Goal: Information Seeking & Learning: Learn about a topic

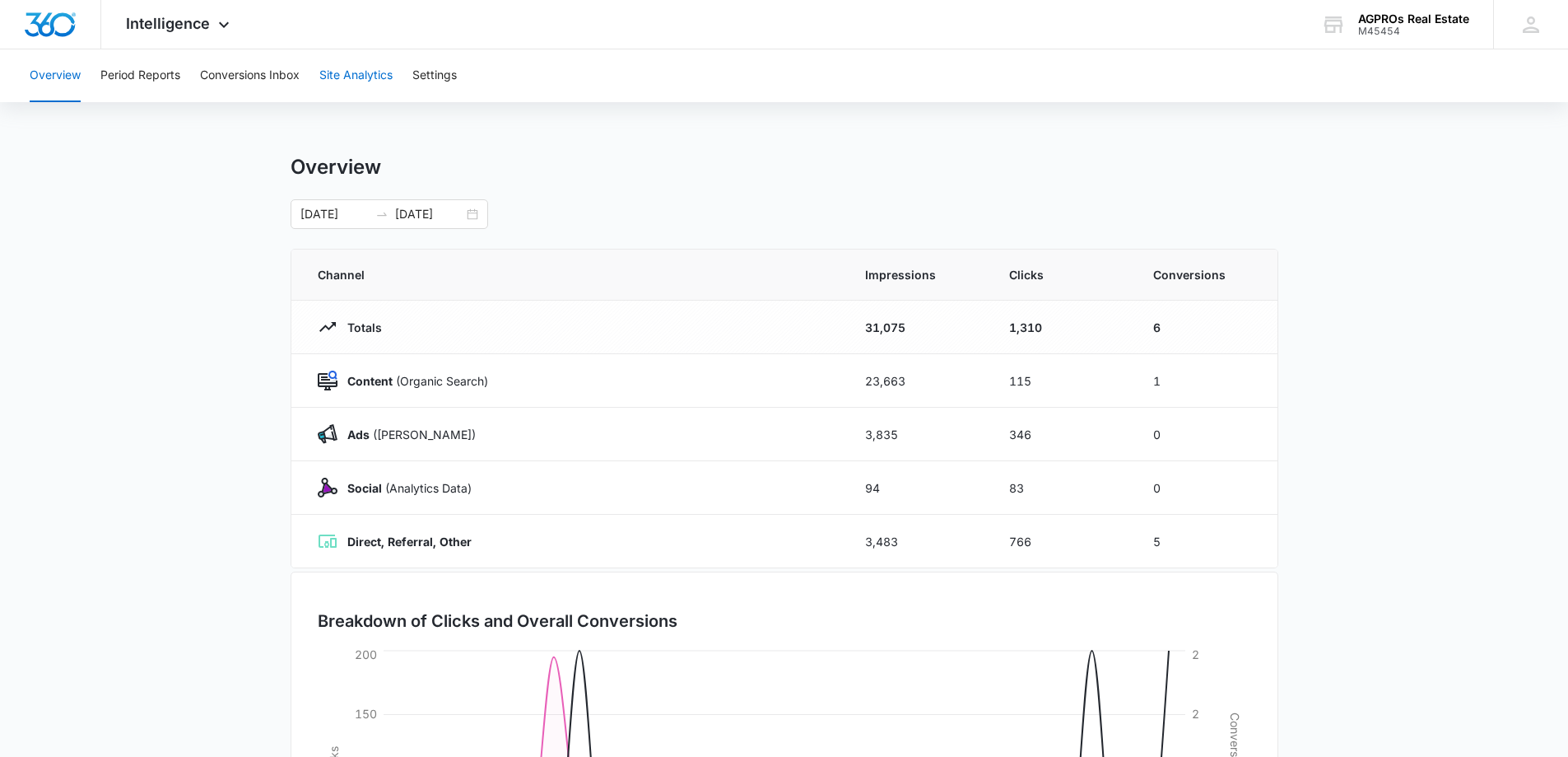
click at [358, 75] on button "Site Analytics" at bounding box center [356, 76] width 73 height 53
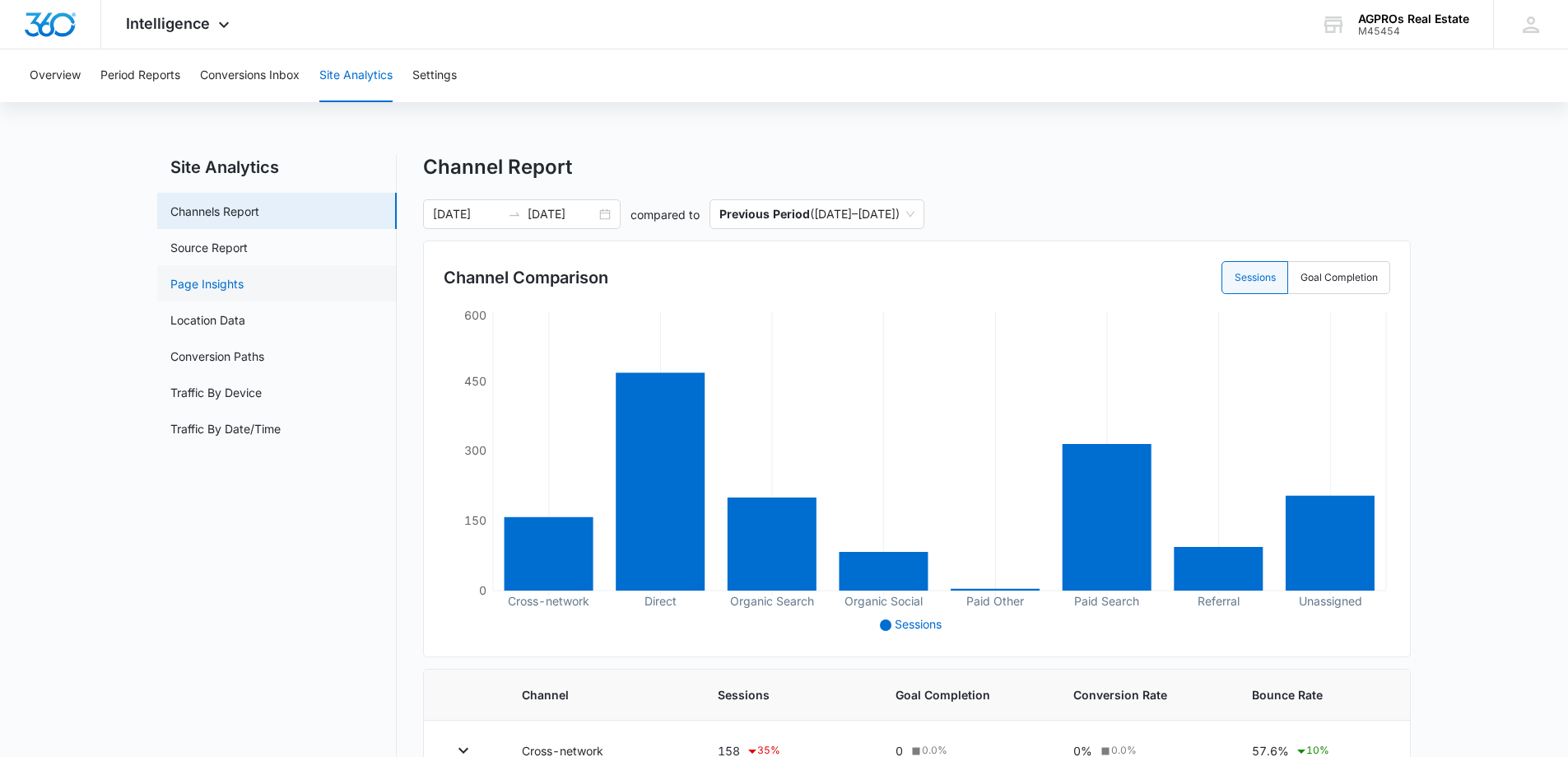
click at [227, 276] on link "Page Insights" at bounding box center [207, 284] width 73 height 17
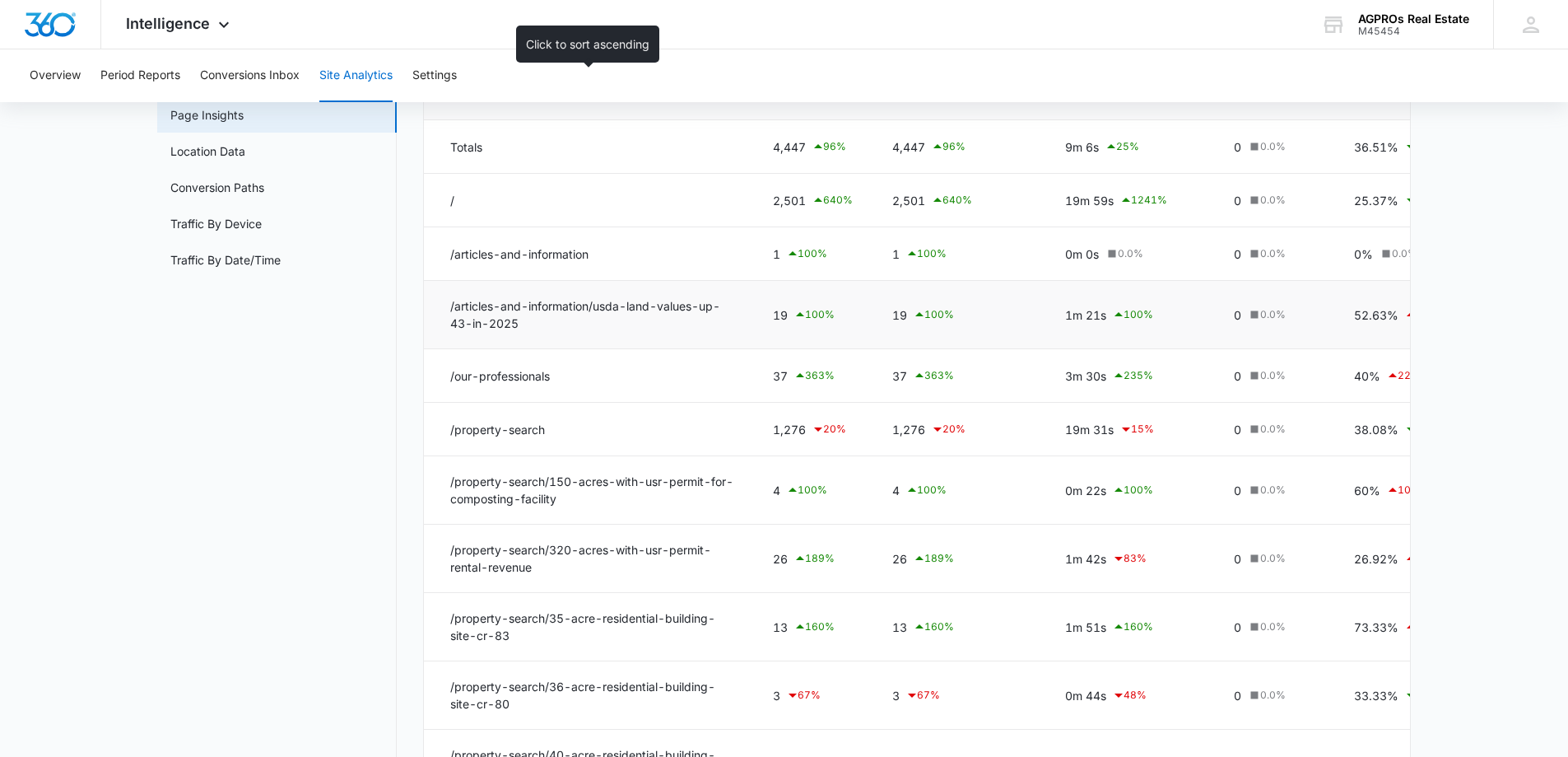
scroll to position [247, 0]
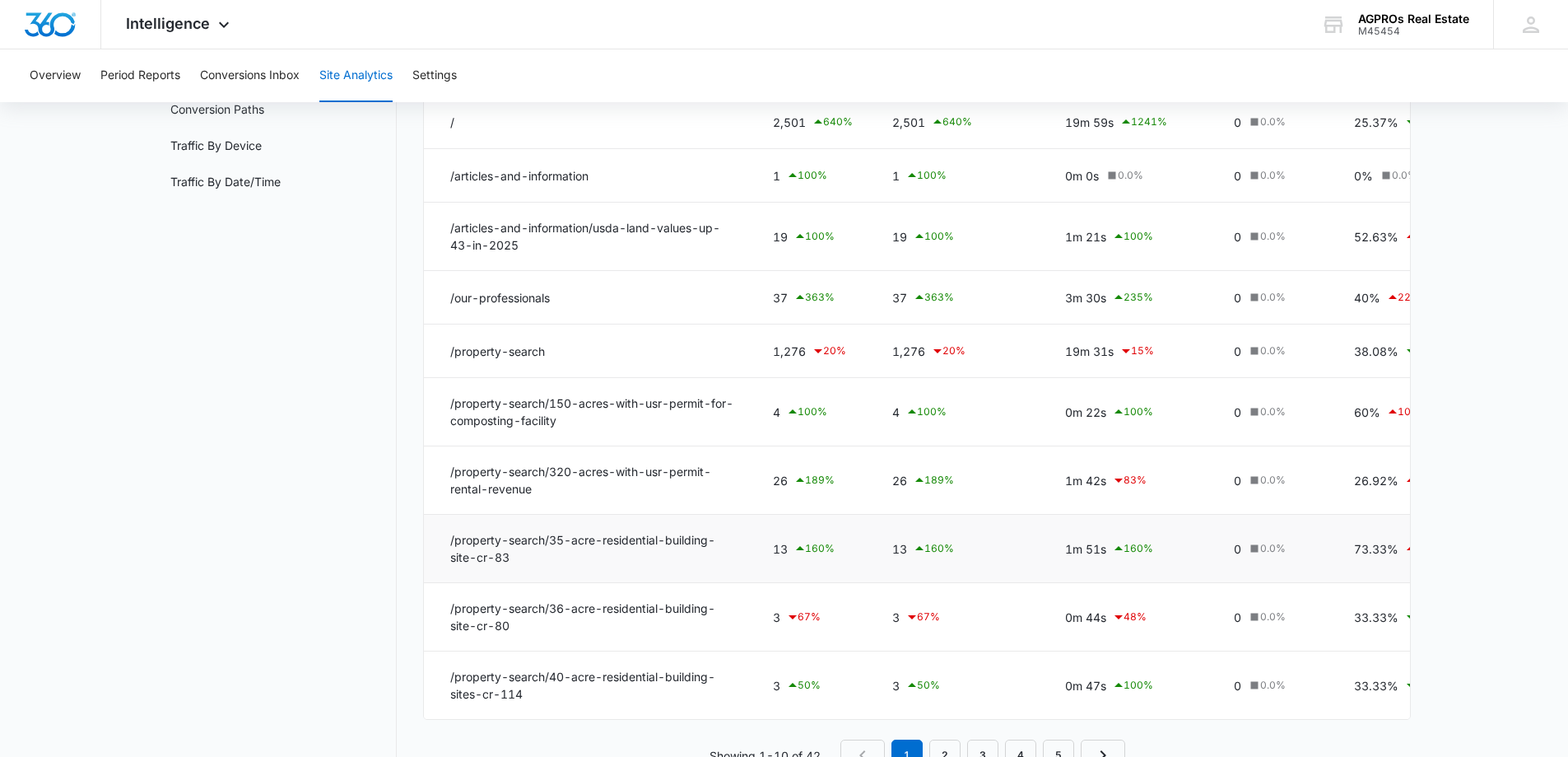
click at [541, 542] on td "/property-search/35-acre-residential-building-site-cr-83" at bounding box center [588, 548] width 329 height 69
click at [515, 559] on td "/property-search/35-acre-residential-building-site-cr-83" at bounding box center [588, 548] width 329 height 69
drag, startPoint x: 516, startPoint y: 558, endPoint x: 440, endPoint y: 542, distance: 77.7
click at [440, 542] on td "/property-search/35-acre-residential-building-site-cr-83" at bounding box center [588, 548] width 329 height 69
copy td "/property-search/35-acre-residential-building-site-cr-83"
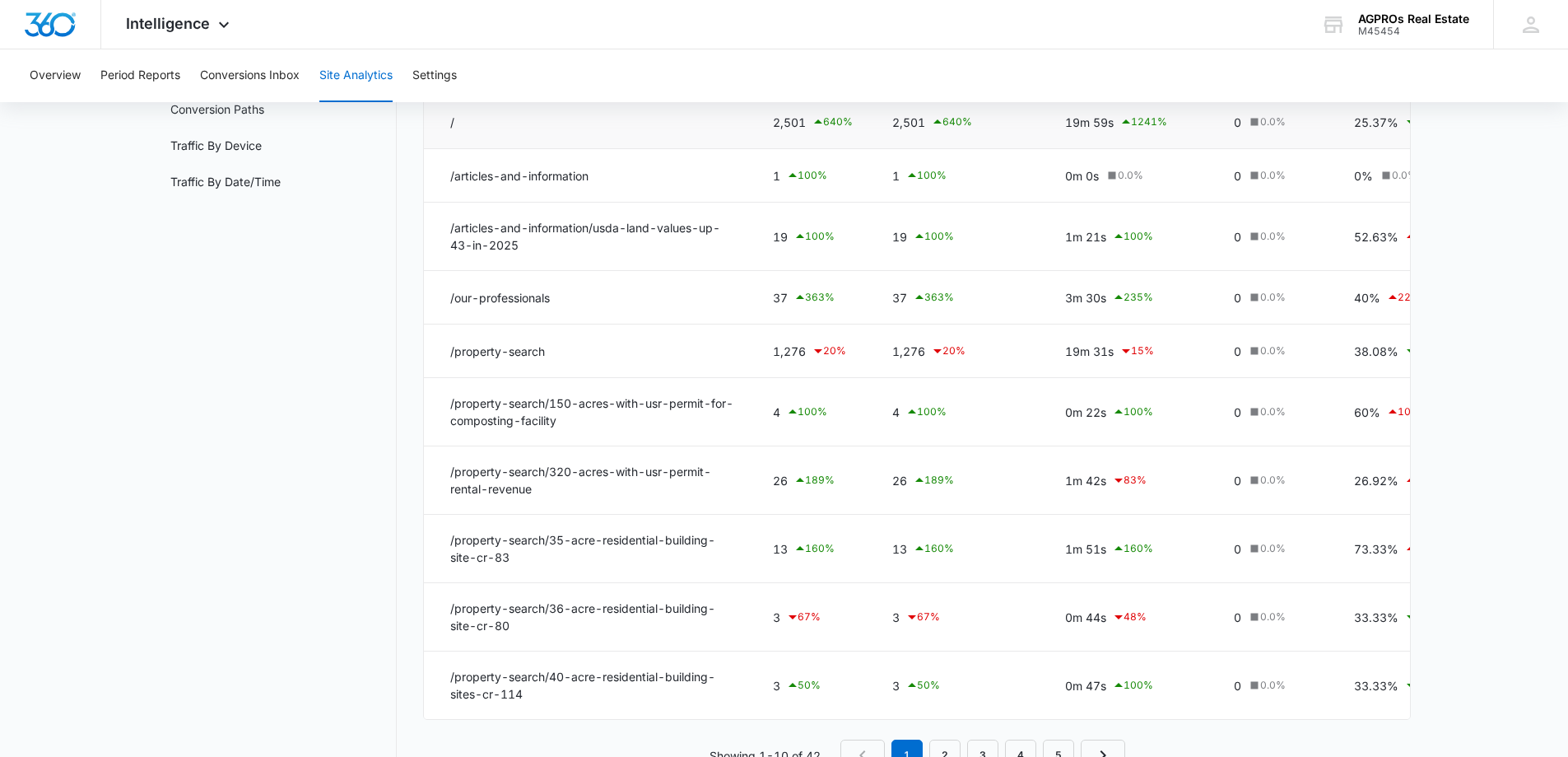
click at [546, 138] on td "/" at bounding box center [588, 122] width 329 height 53
click at [473, 136] on td "/" at bounding box center [588, 122] width 329 height 53
click at [456, 122] on td "/" at bounding box center [588, 122] width 329 height 53
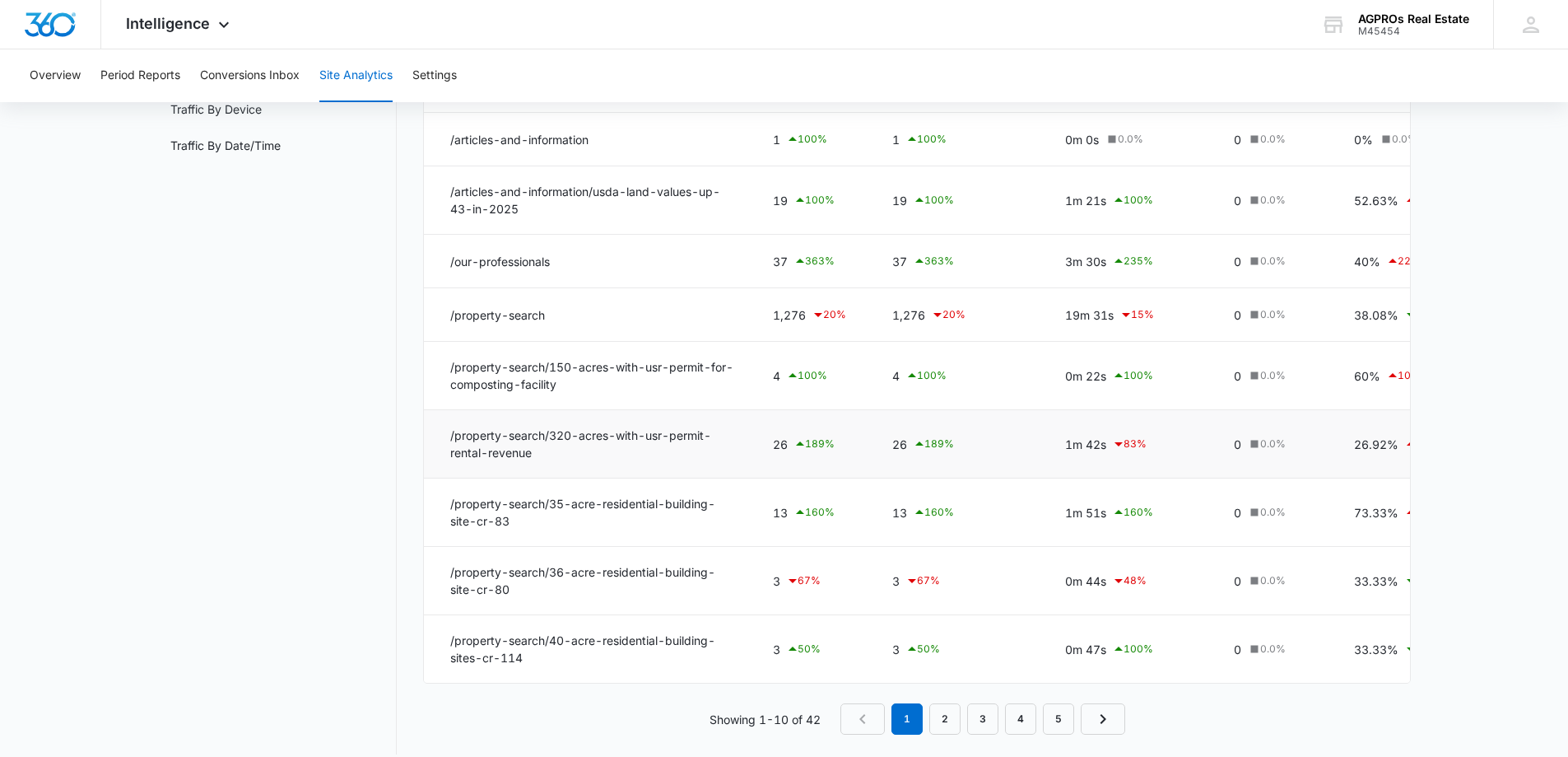
scroll to position [313, 0]
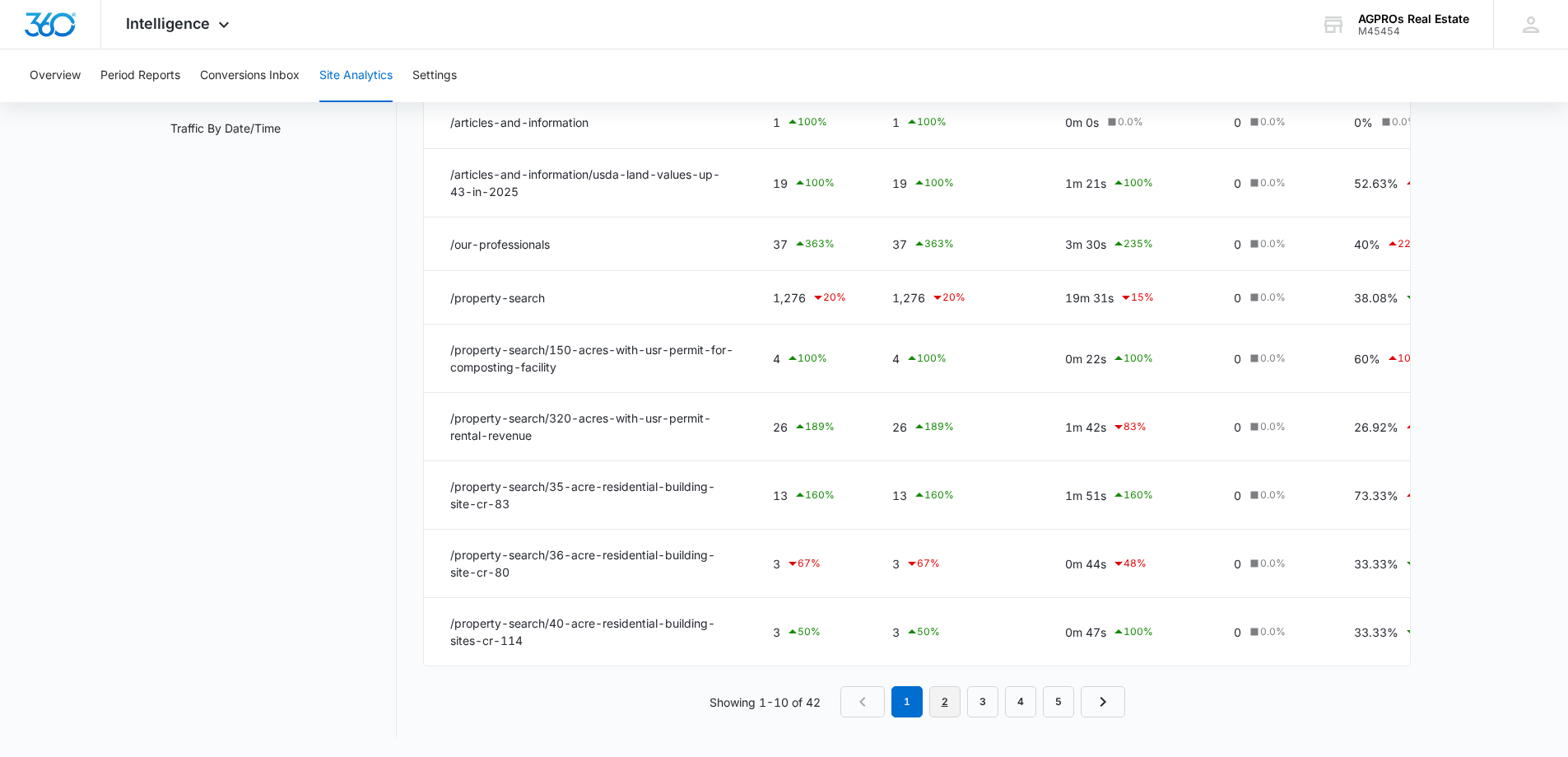
click at [944, 698] on link "2" at bounding box center [945, 702] width 31 height 31
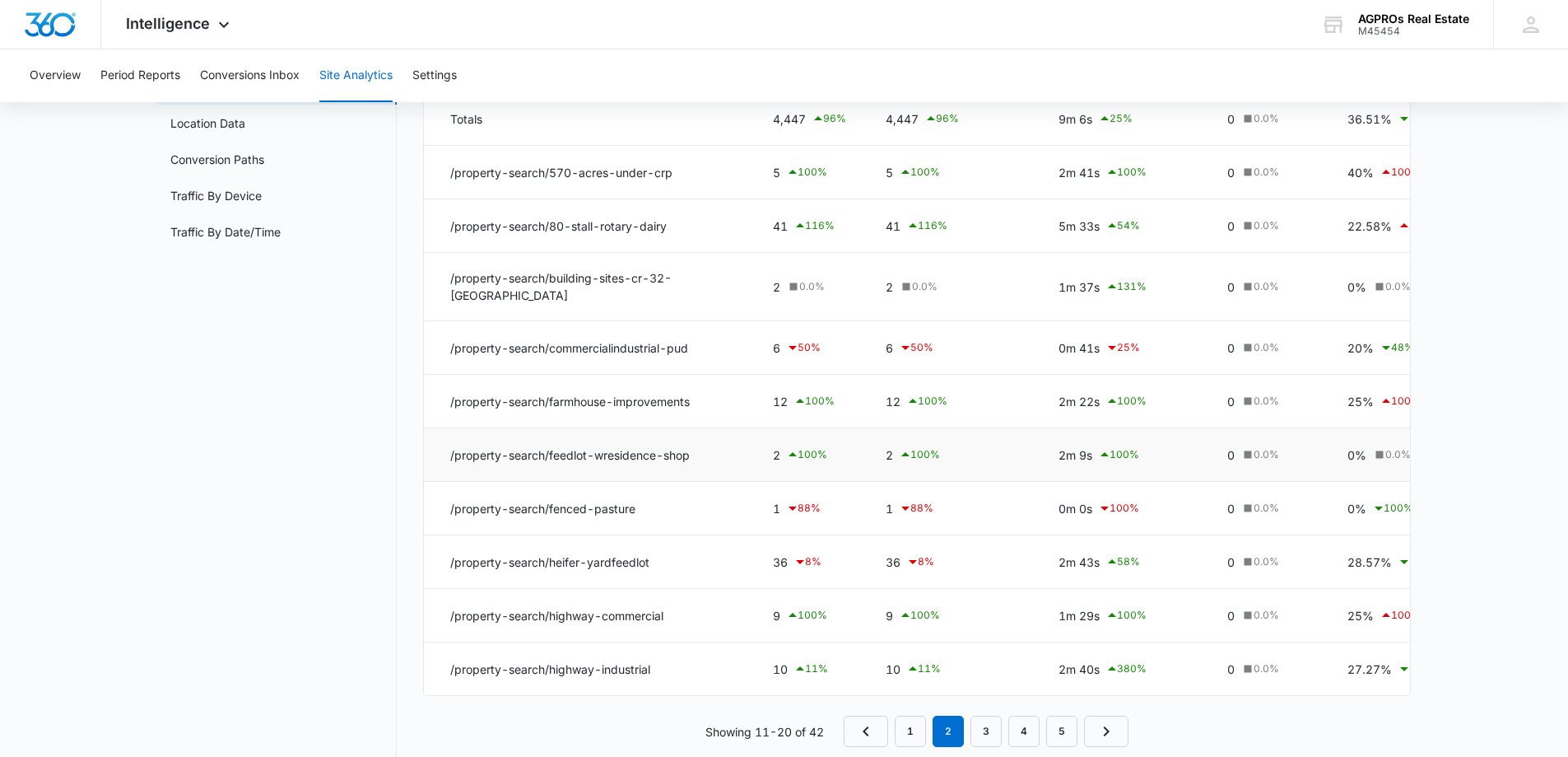
scroll to position [224, 0]
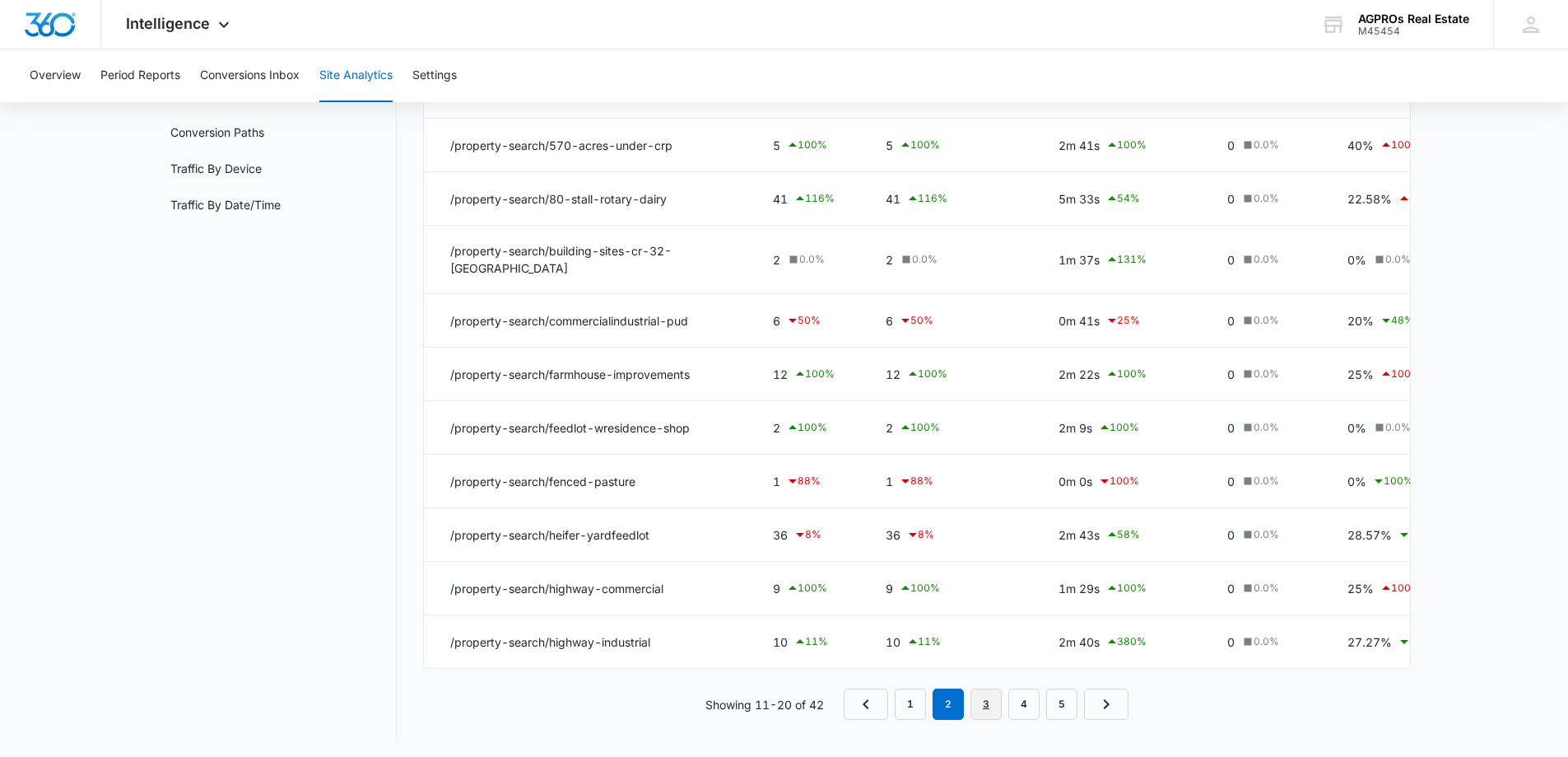
click at [988, 701] on link "3" at bounding box center [986, 704] width 31 height 31
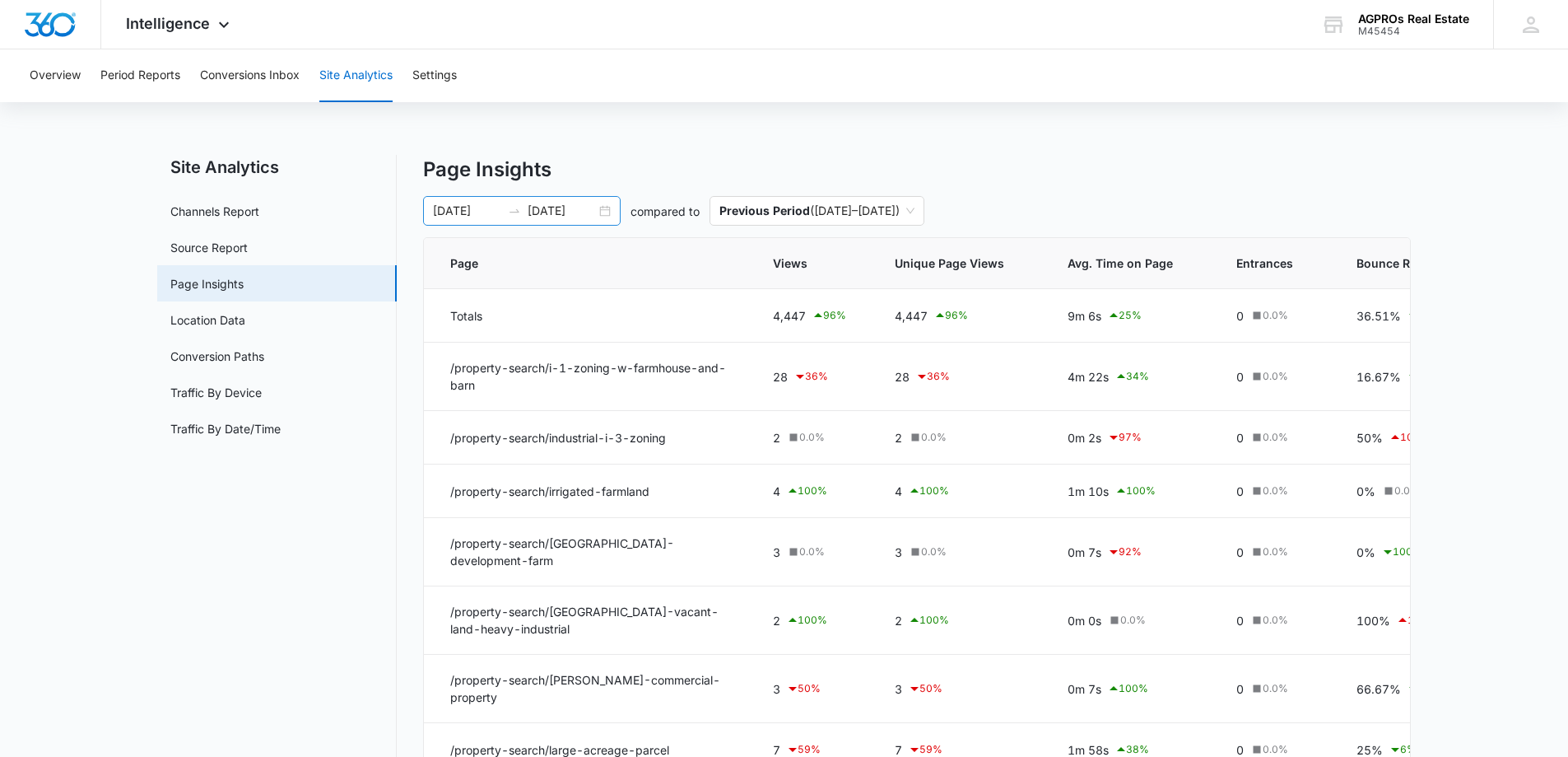
click at [605, 209] on div "[DATE] [DATE]" at bounding box center [522, 211] width 198 height 29
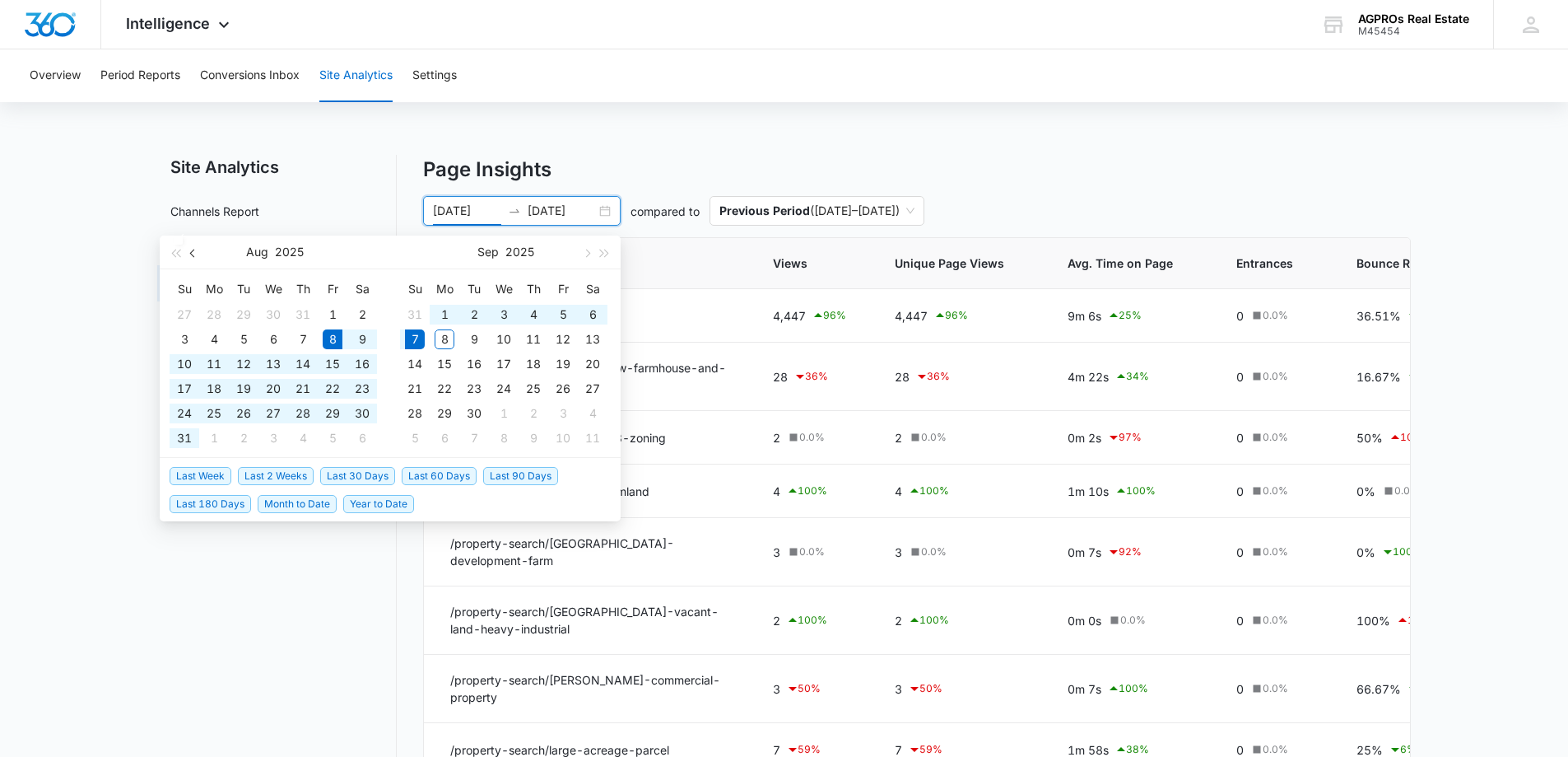
click at [190, 252] on span "button" at bounding box center [194, 253] width 8 height 8
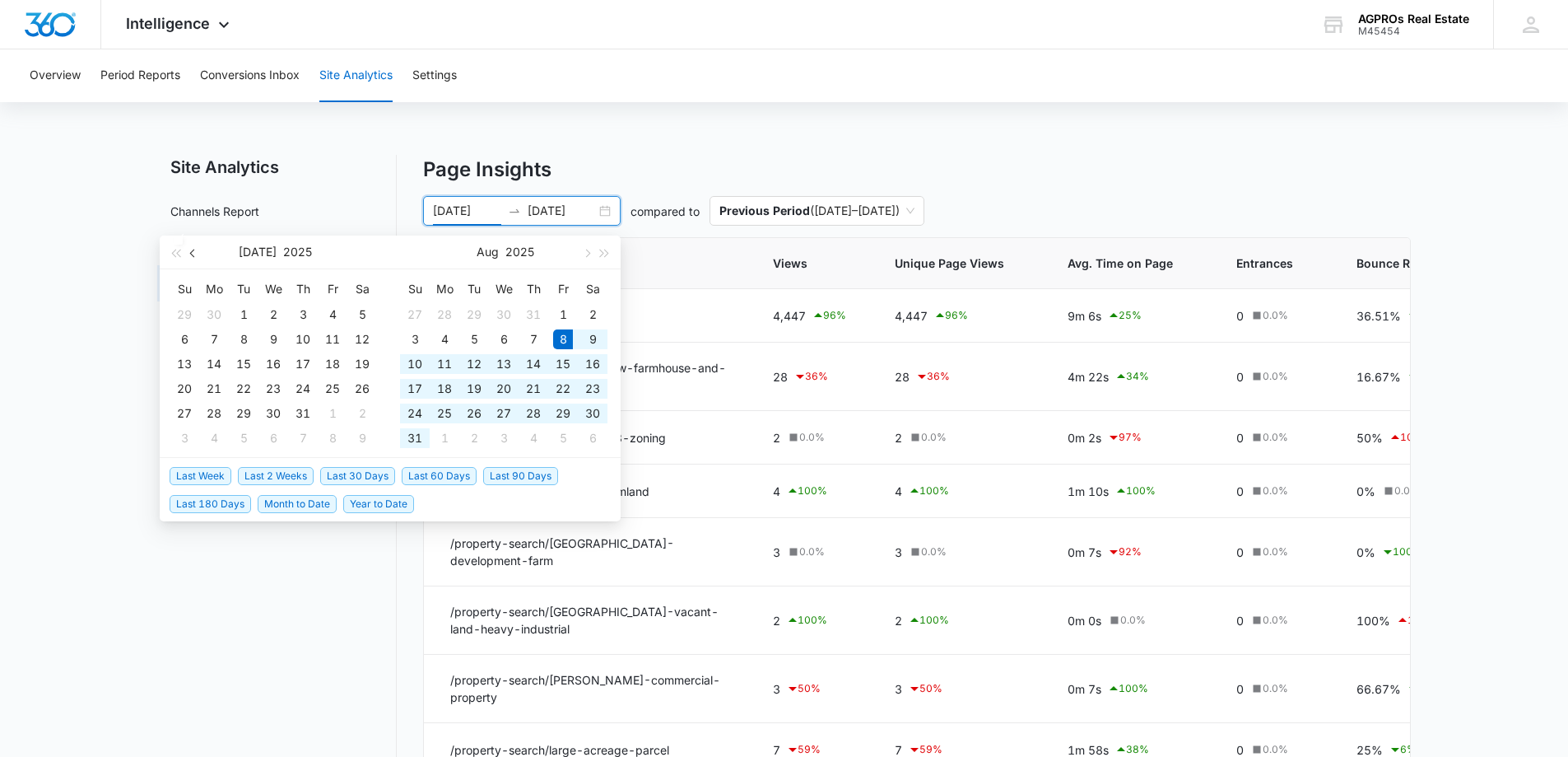
click at [190, 252] on span "button" at bounding box center [194, 253] width 8 height 8
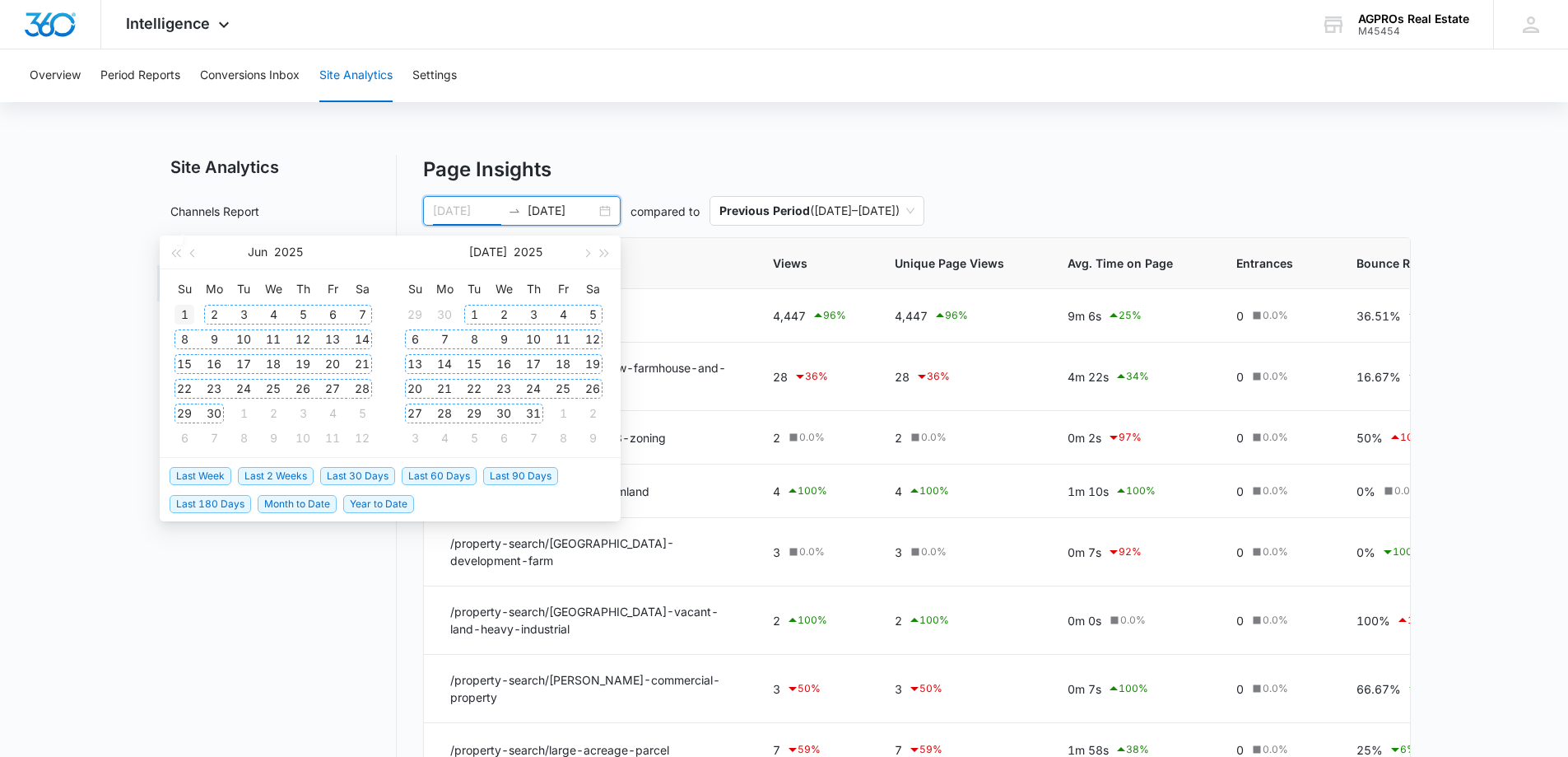
type input "[DATE]"
click at [180, 315] on div "1" at bounding box center [185, 315] width 20 height 20
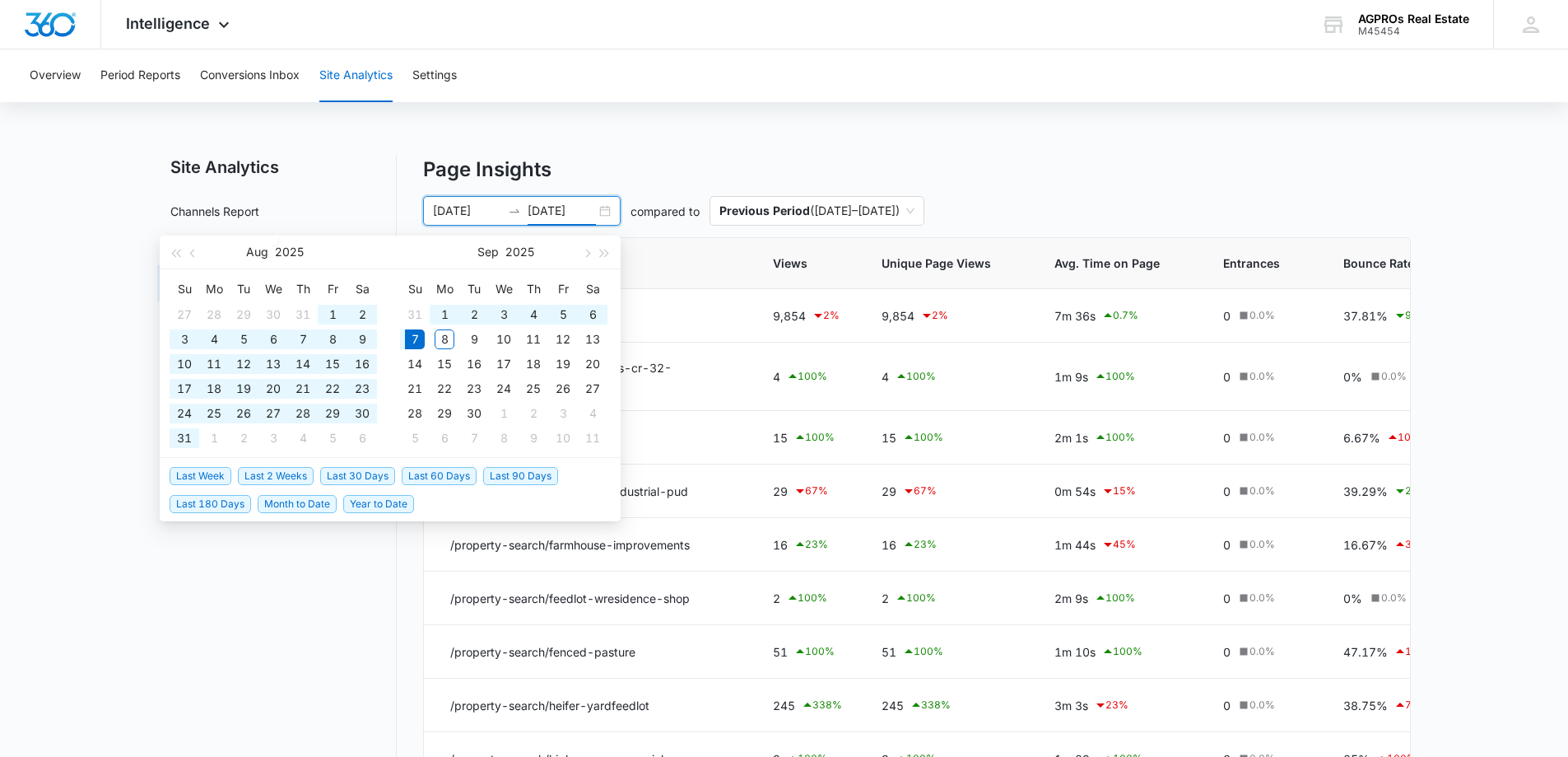
type input "[DATE]"
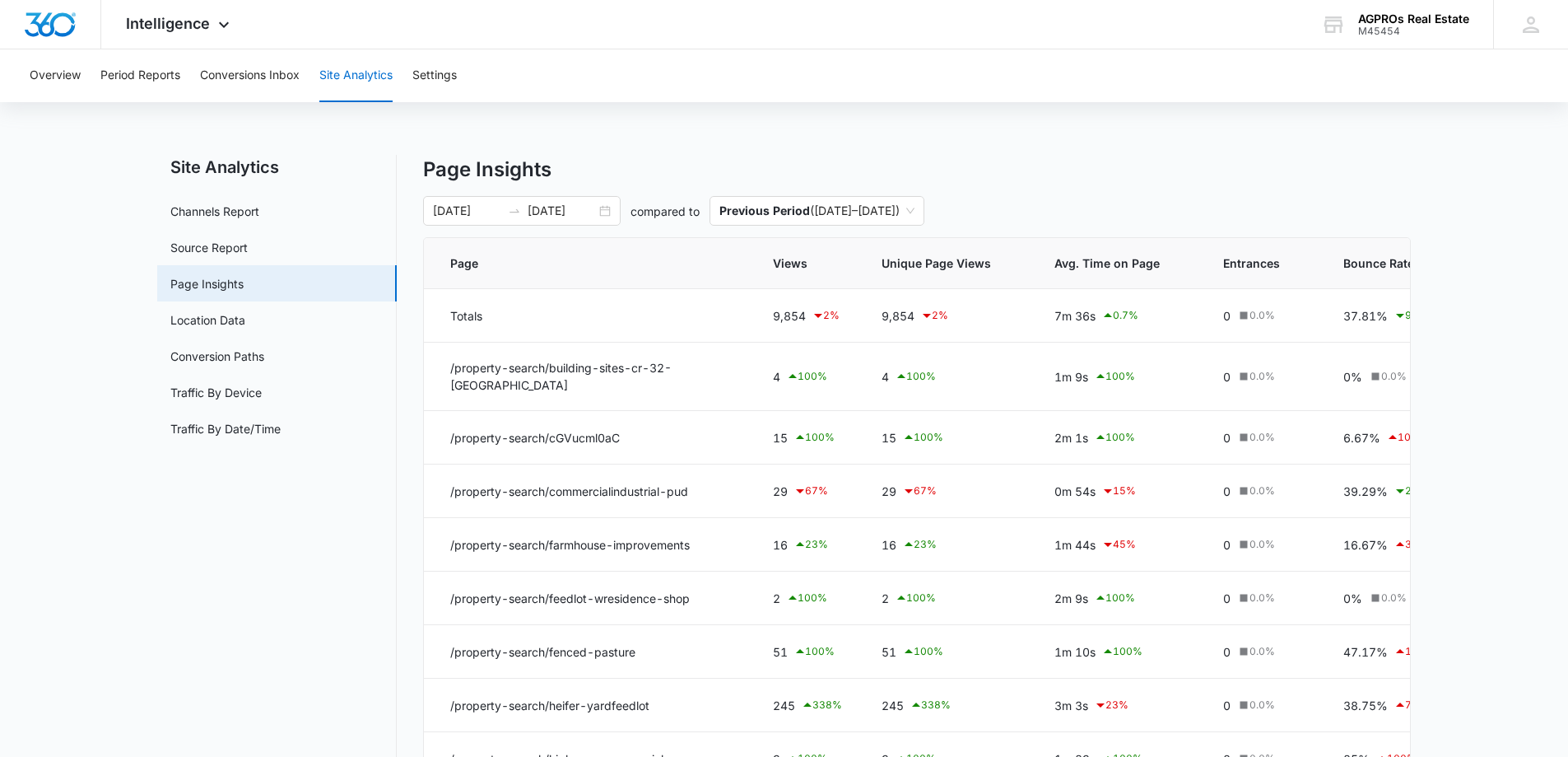
click at [78, 351] on main "Site Analytics Channels Report Source Report Page Insights Location Data Conver…" at bounding box center [784, 577] width 1568 height 844
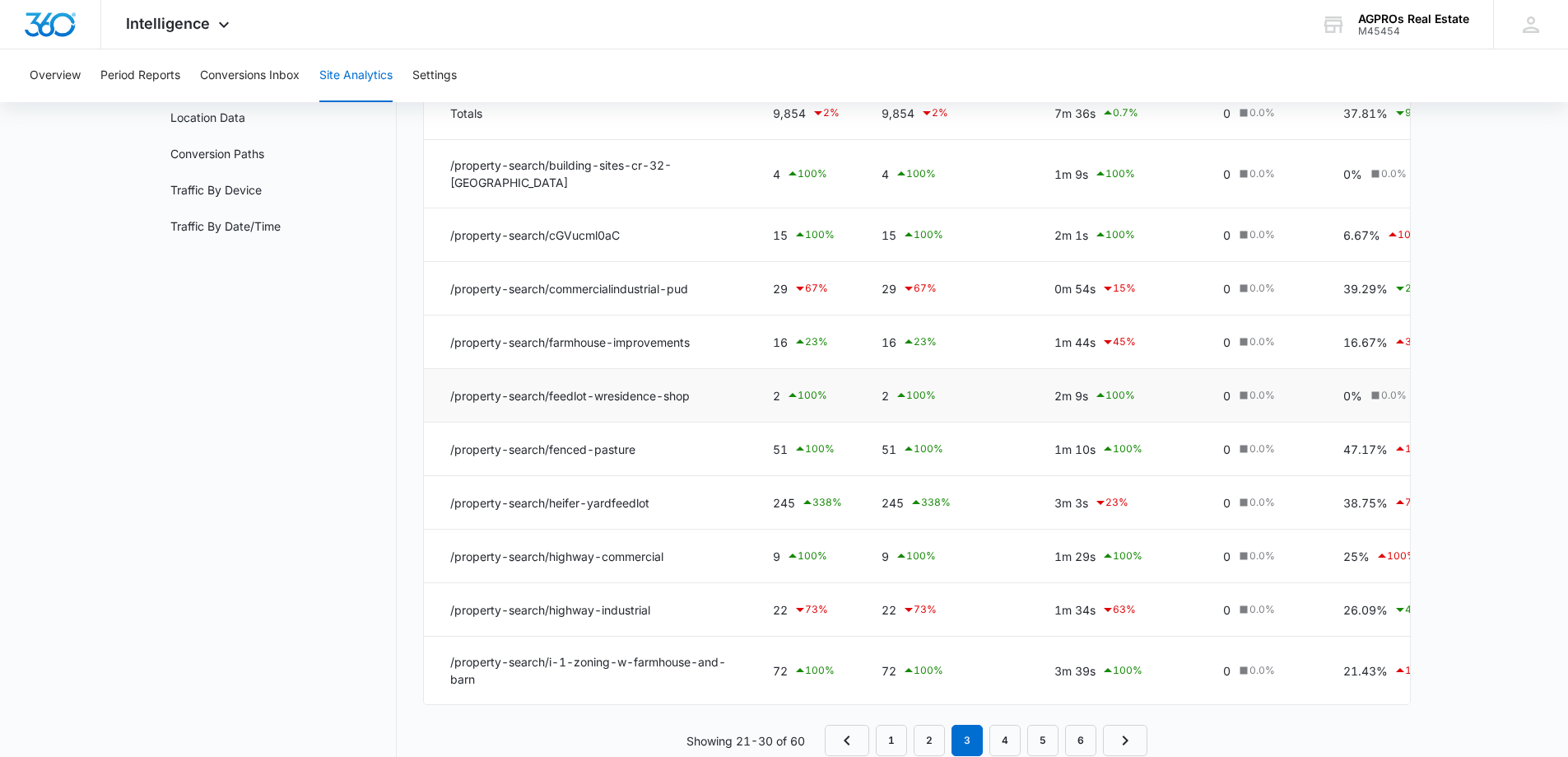
scroll to position [239, 0]
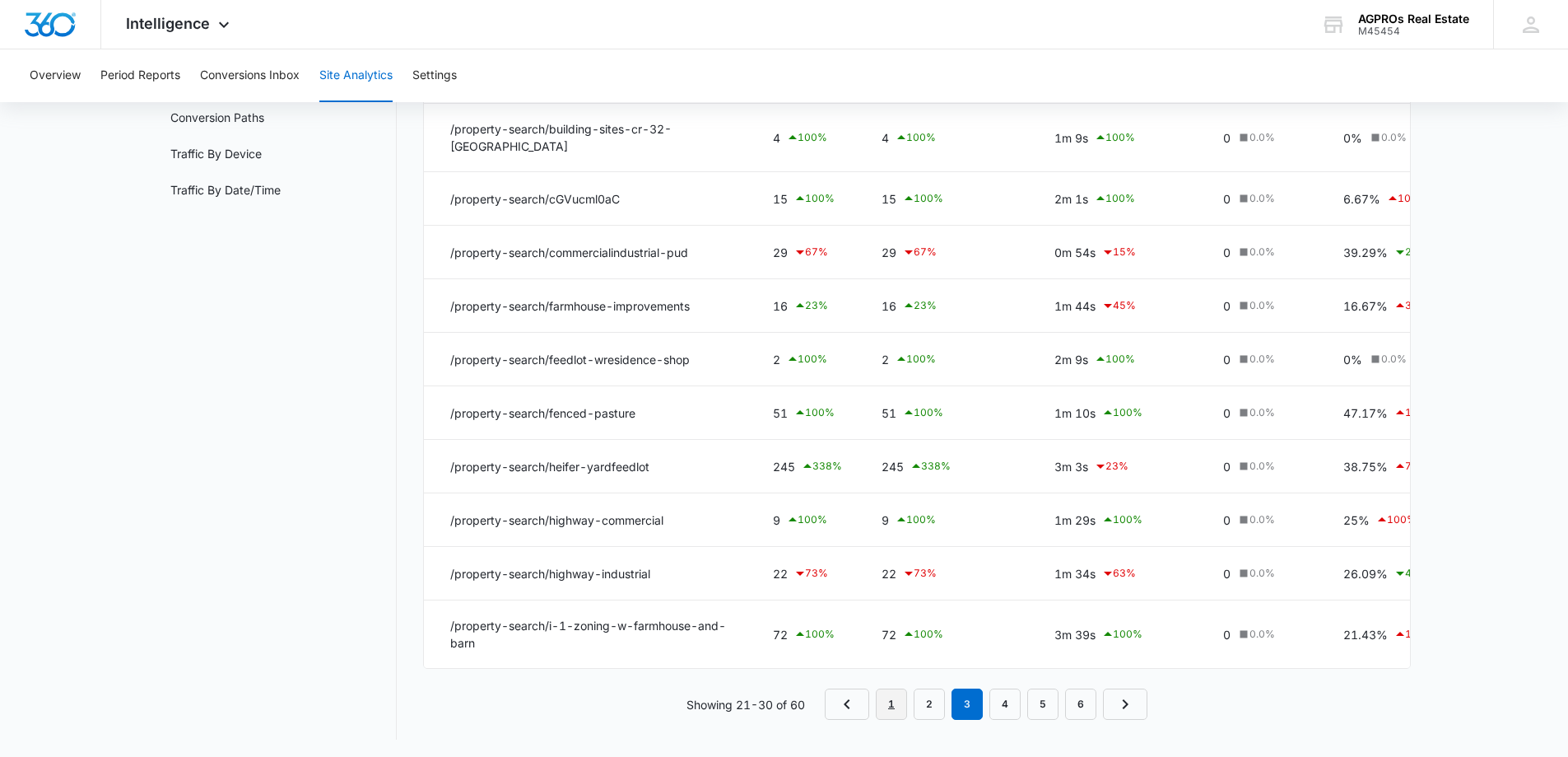
click at [886, 700] on link "1" at bounding box center [892, 704] width 31 height 31
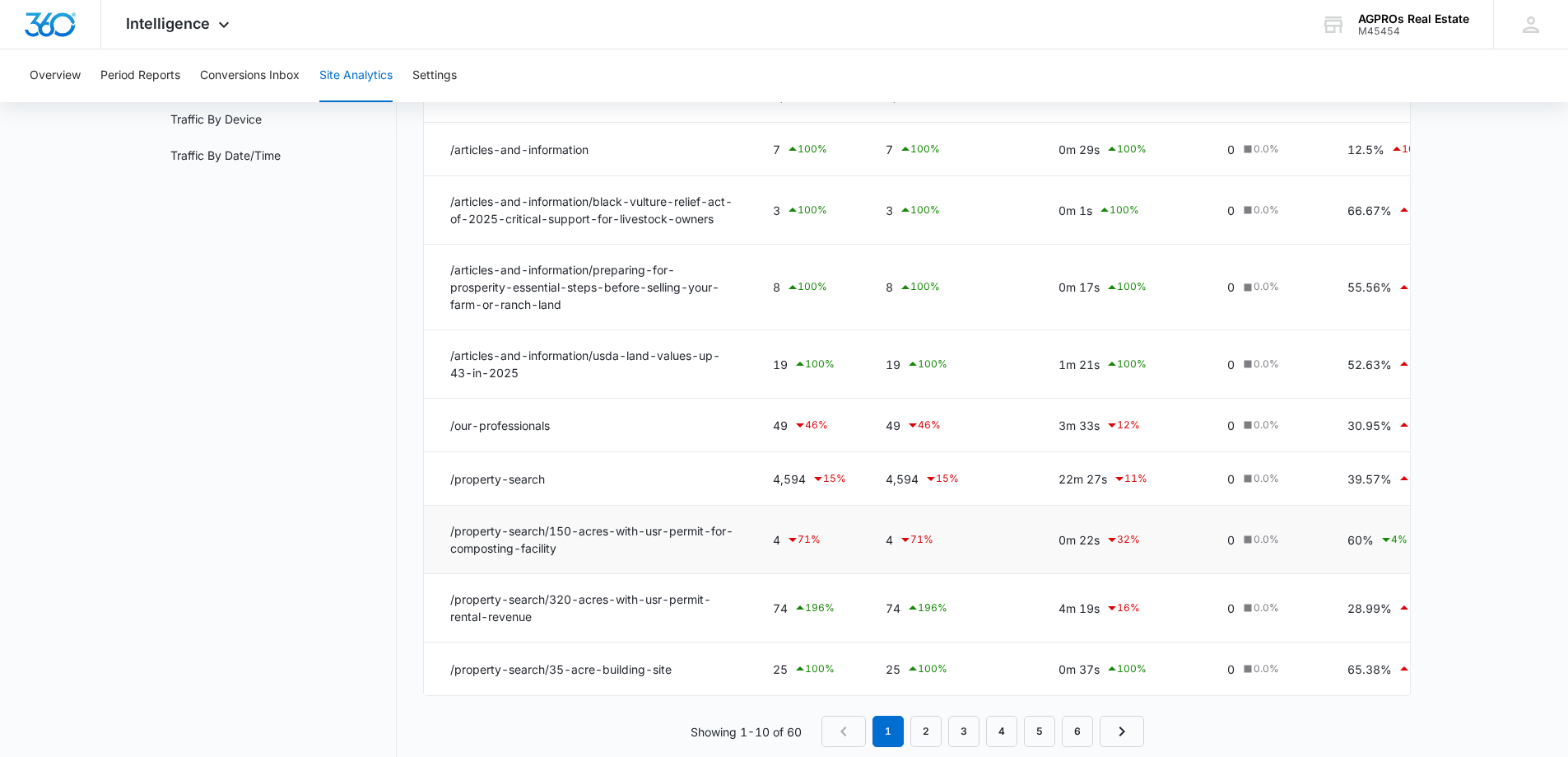
scroll to position [0, 0]
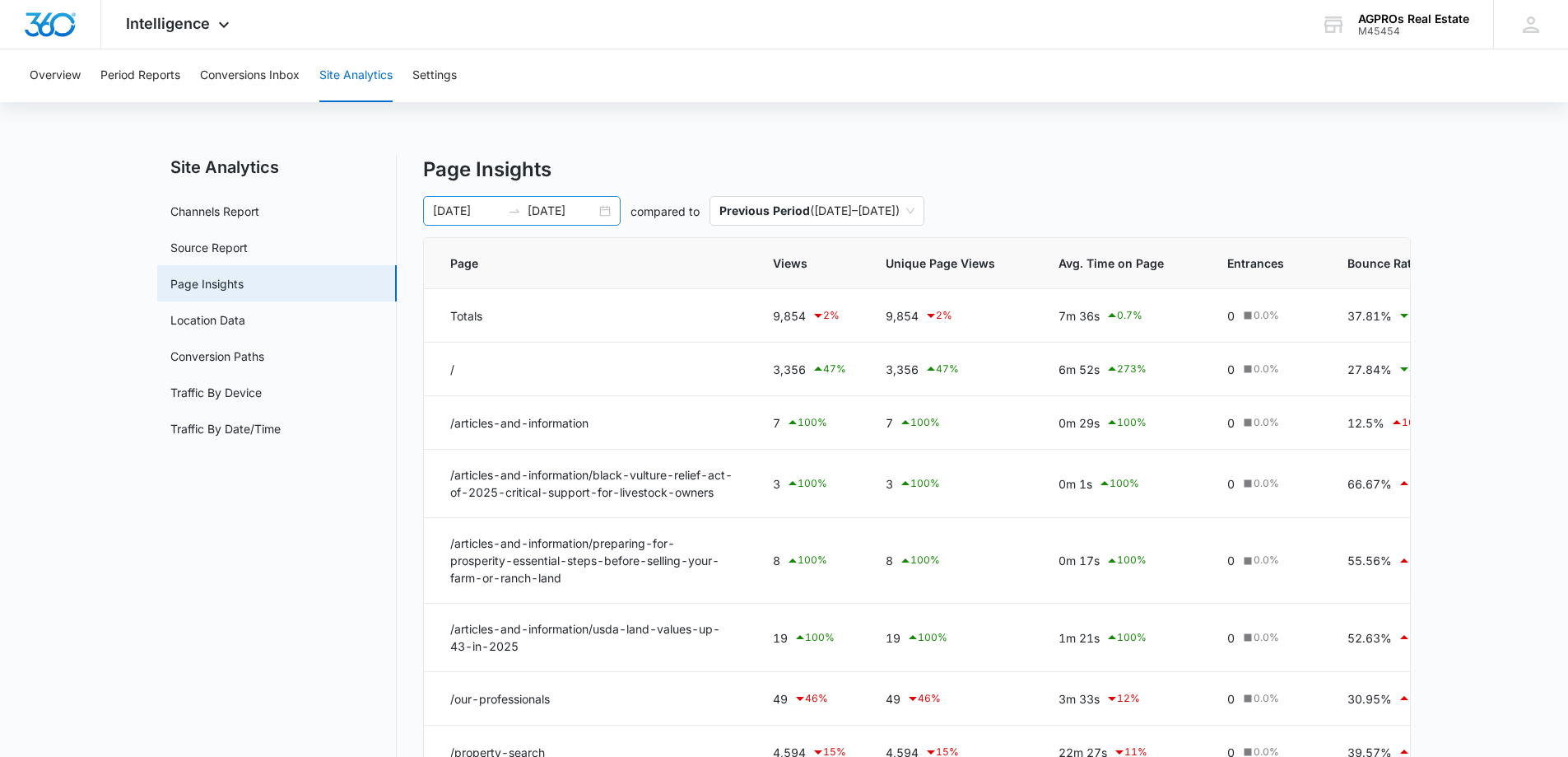
click at [607, 211] on div "[DATE] [DATE]" at bounding box center [522, 211] width 198 height 29
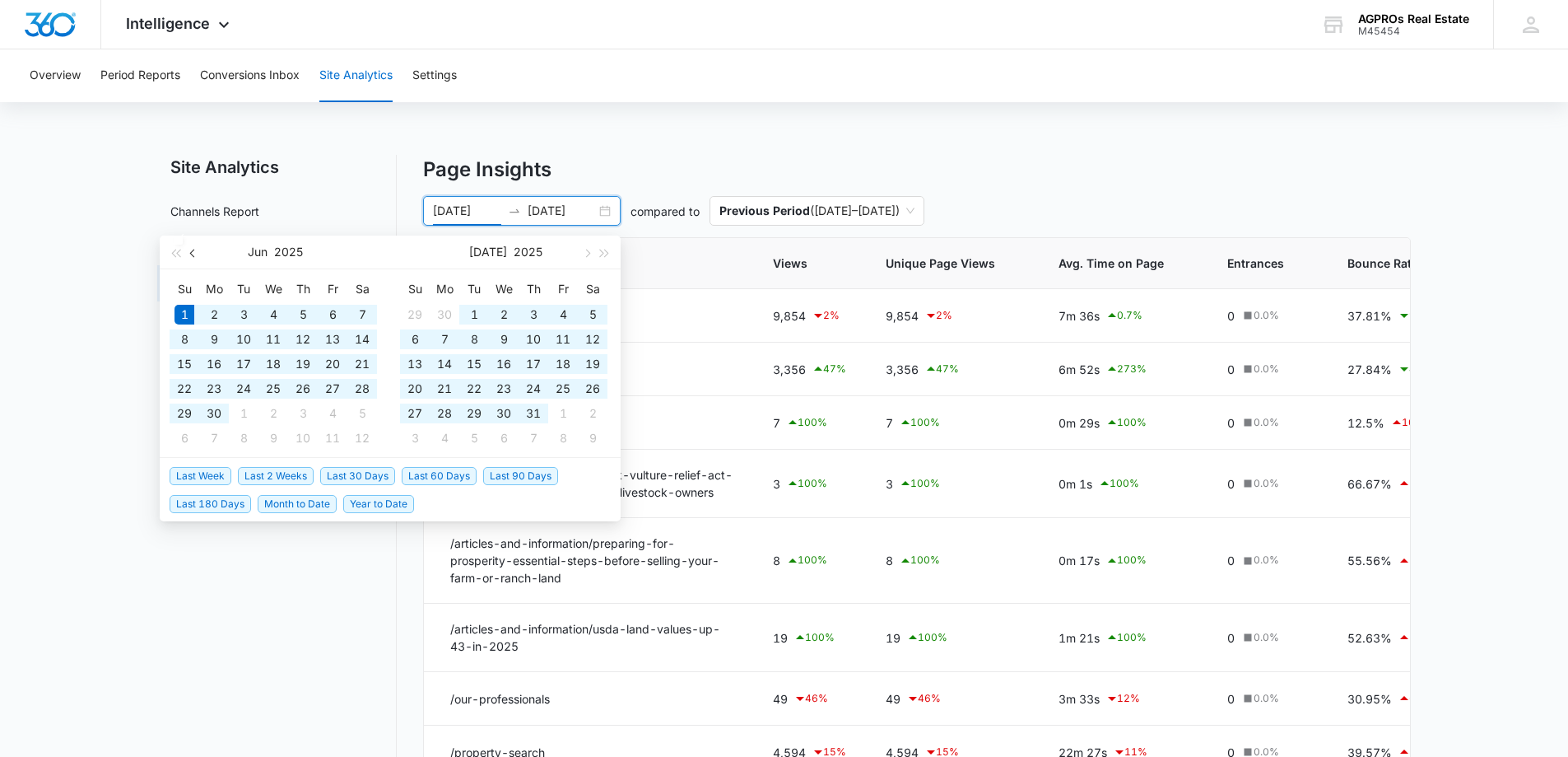
click at [195, 254] on span "button" at bounding box center [194, 253] width 8 height 8
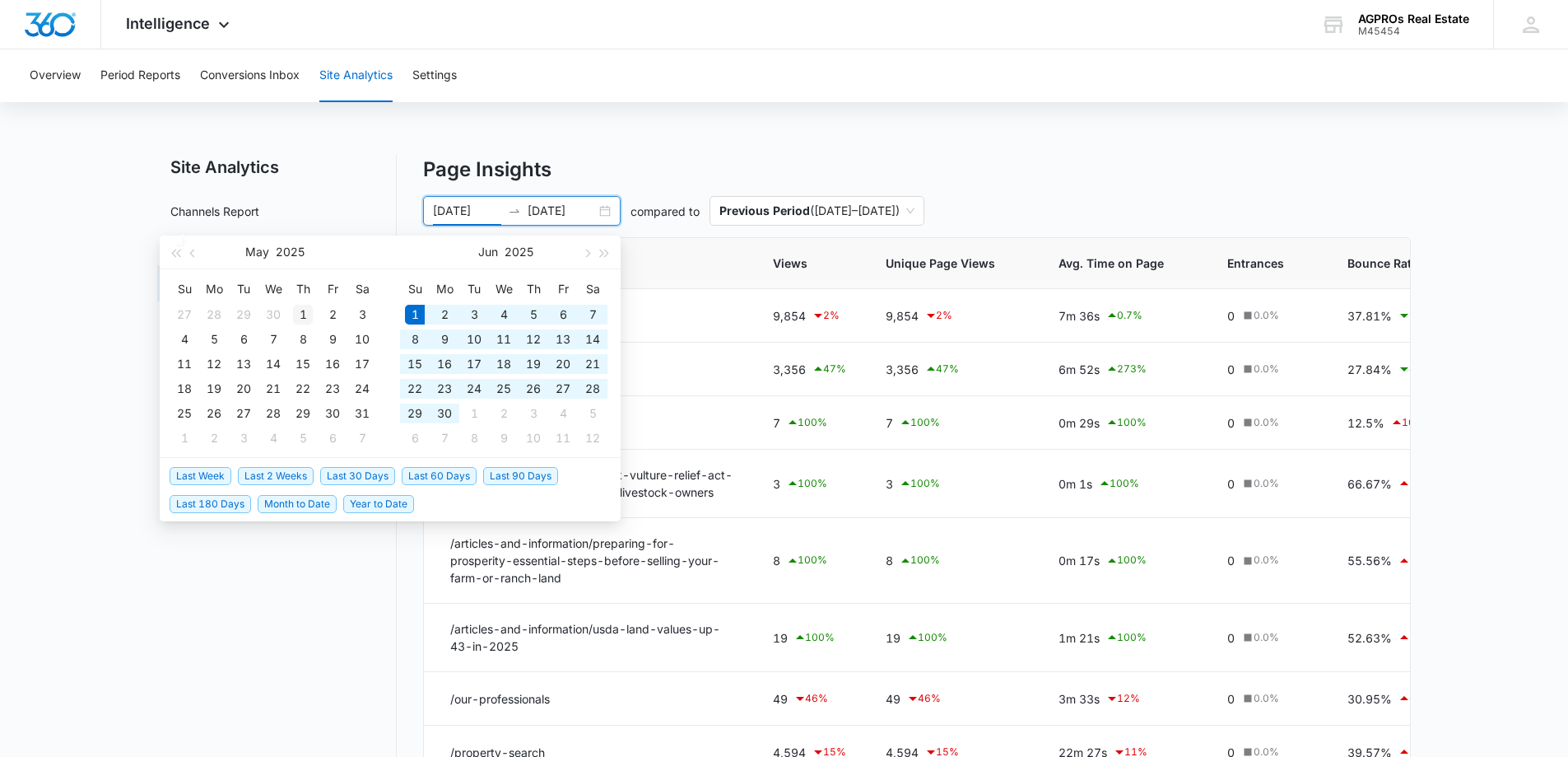
type input "[DATE]"
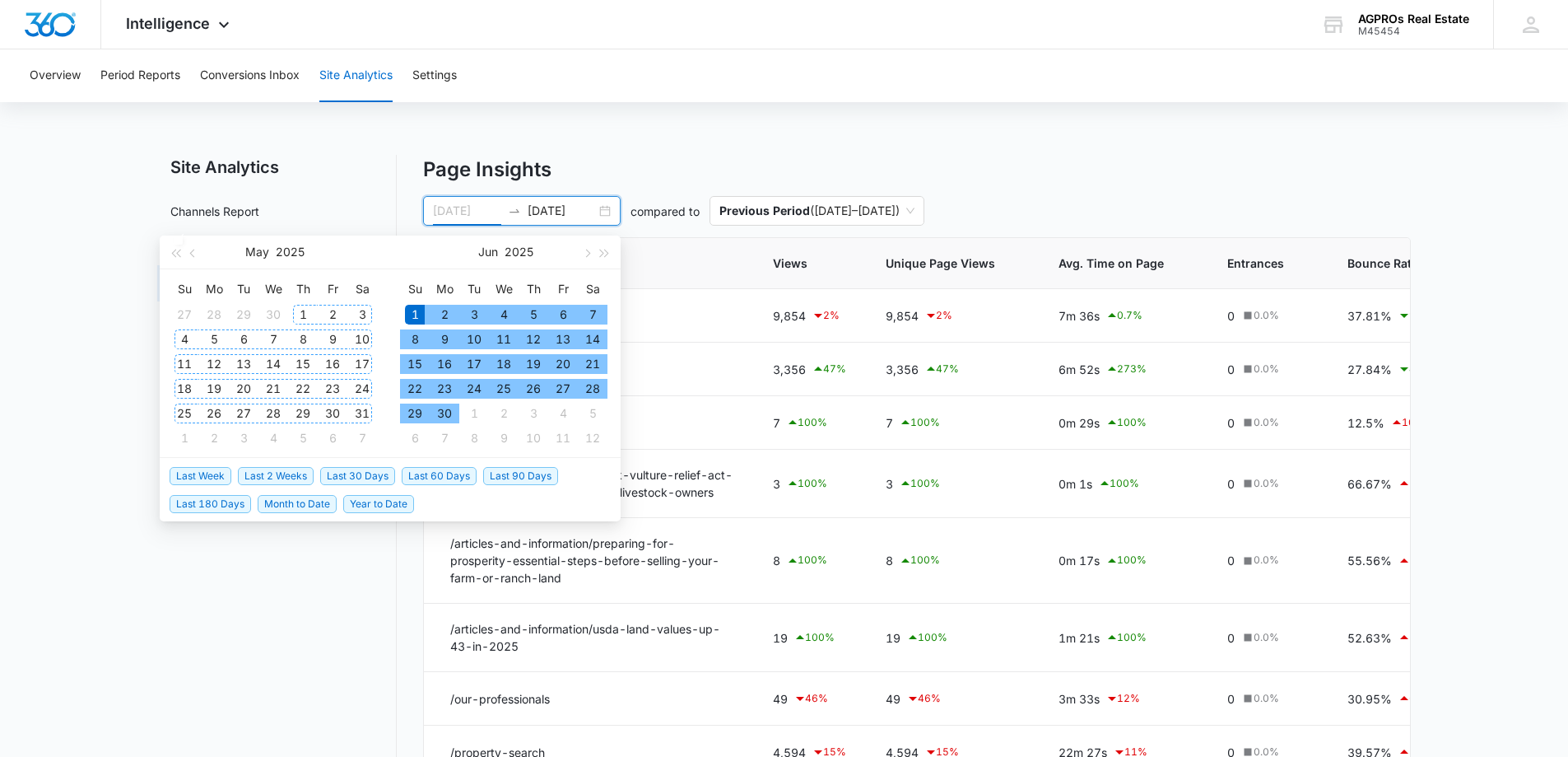
click at [306, 311] on div "1" at bounding box center [303, 315] width 20 height 20
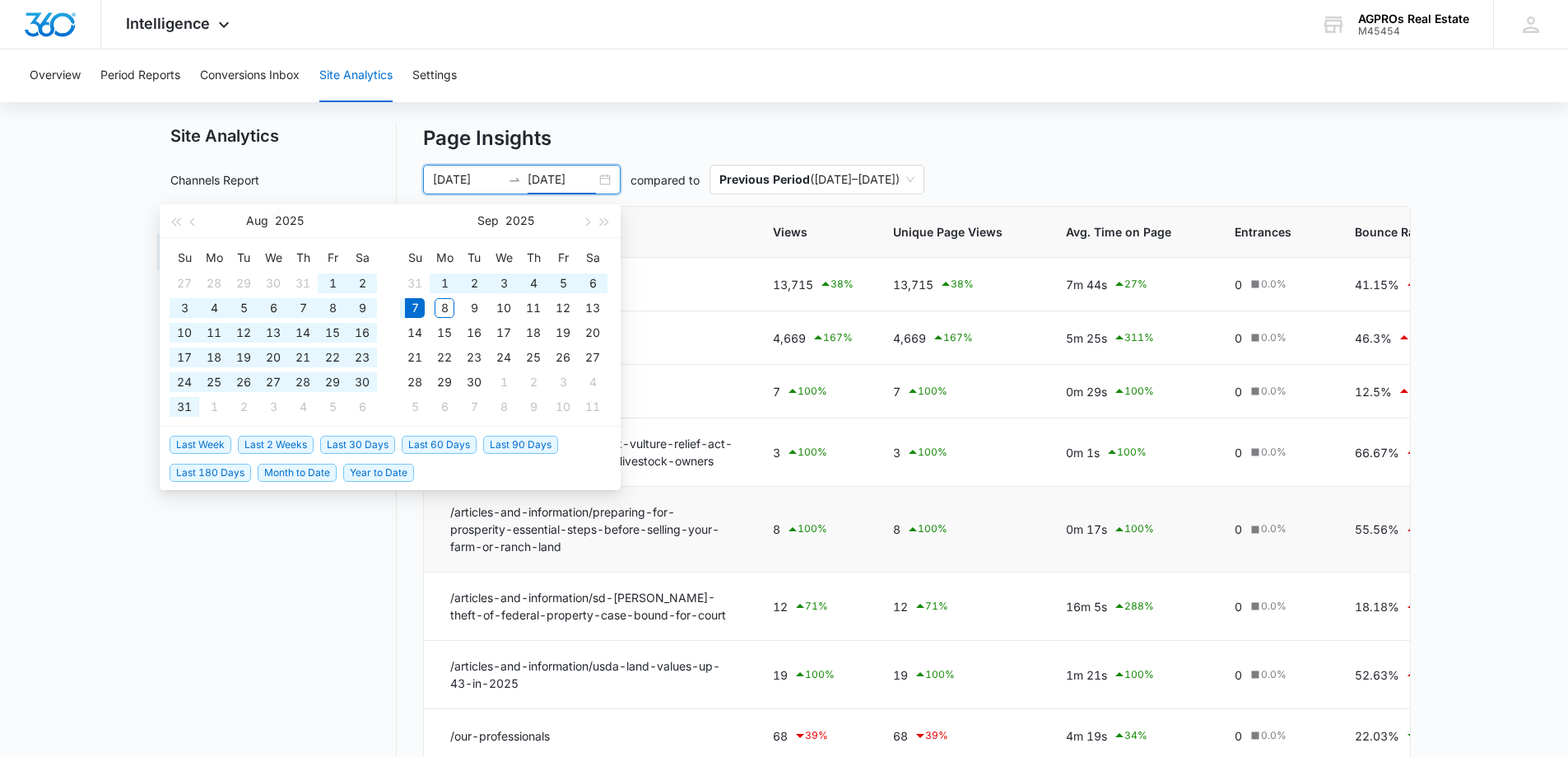
type input "[DATE]"
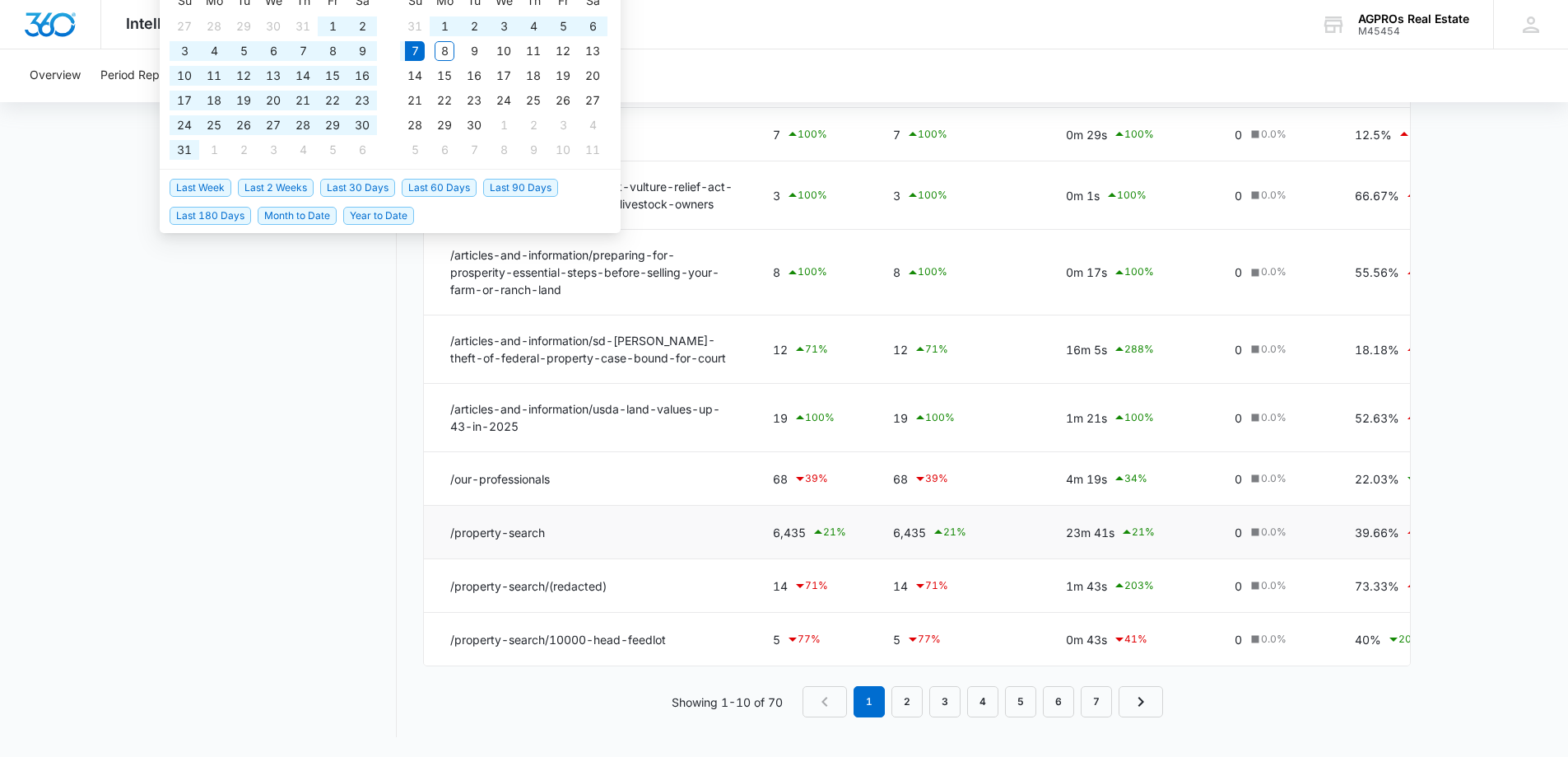
scroll to position [318, 0]
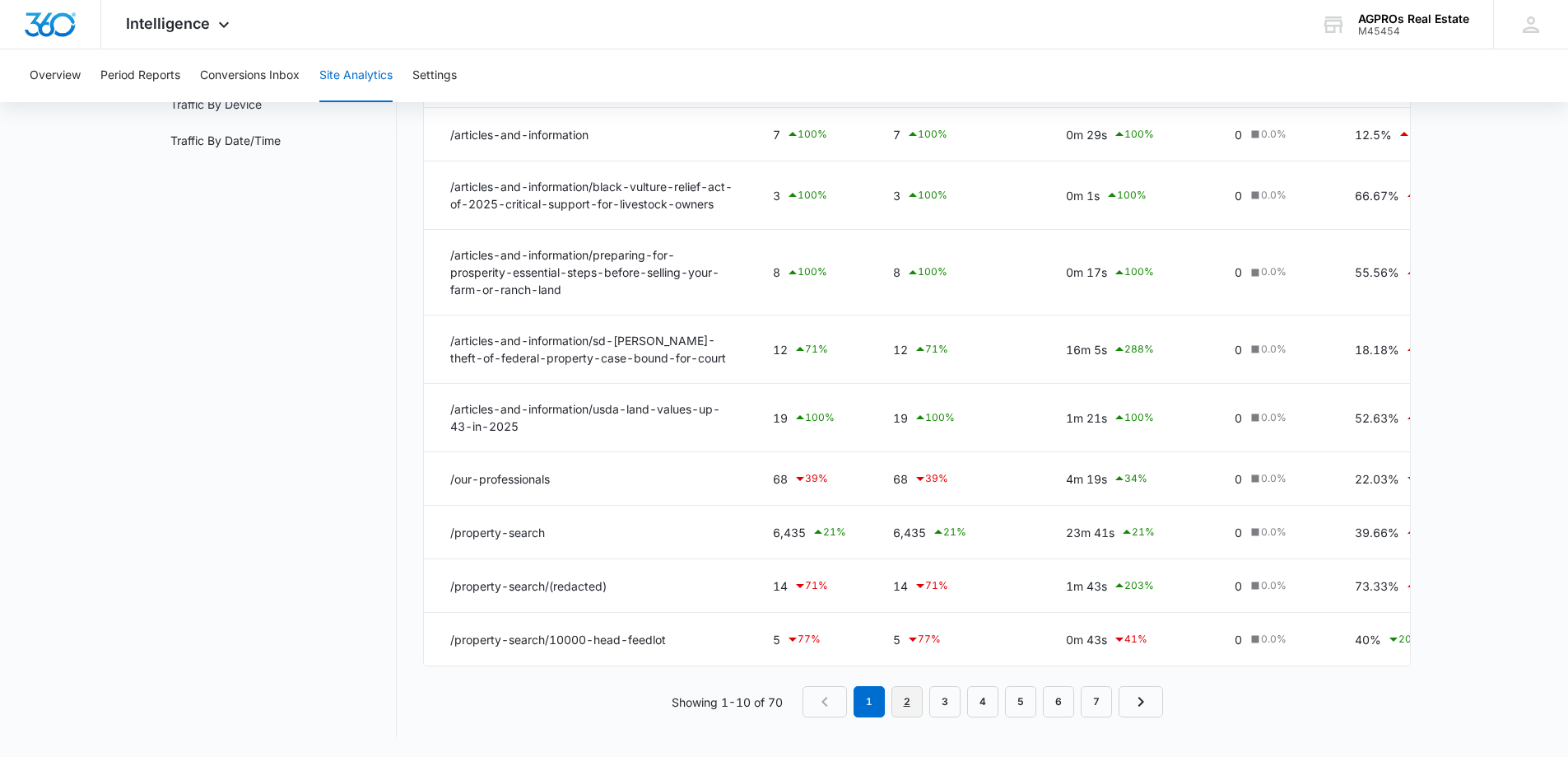
click at [909, 702] on link "2" at bounding box center [908, 702] width 31 height 31
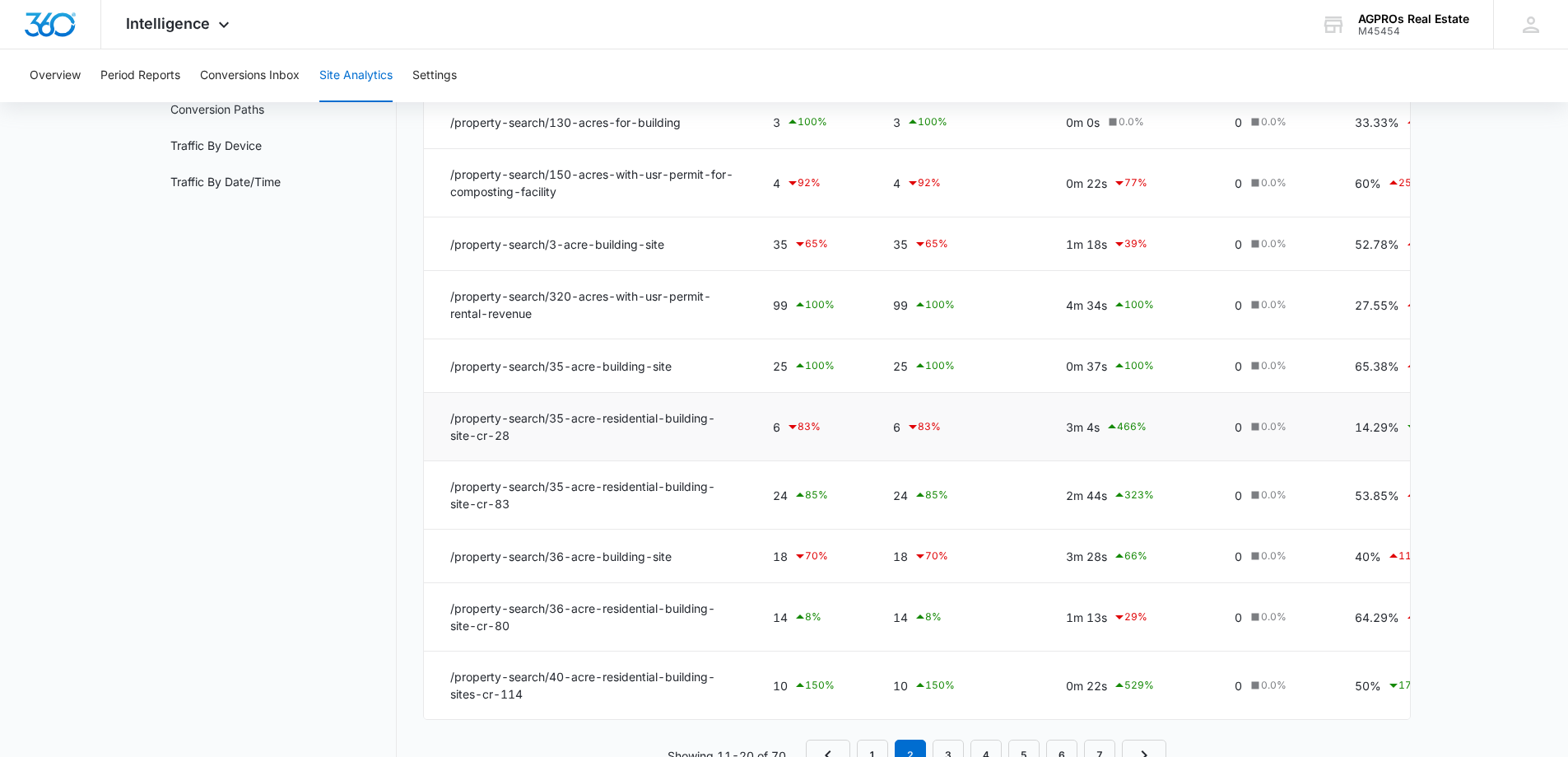
scroll to position [313, 0]
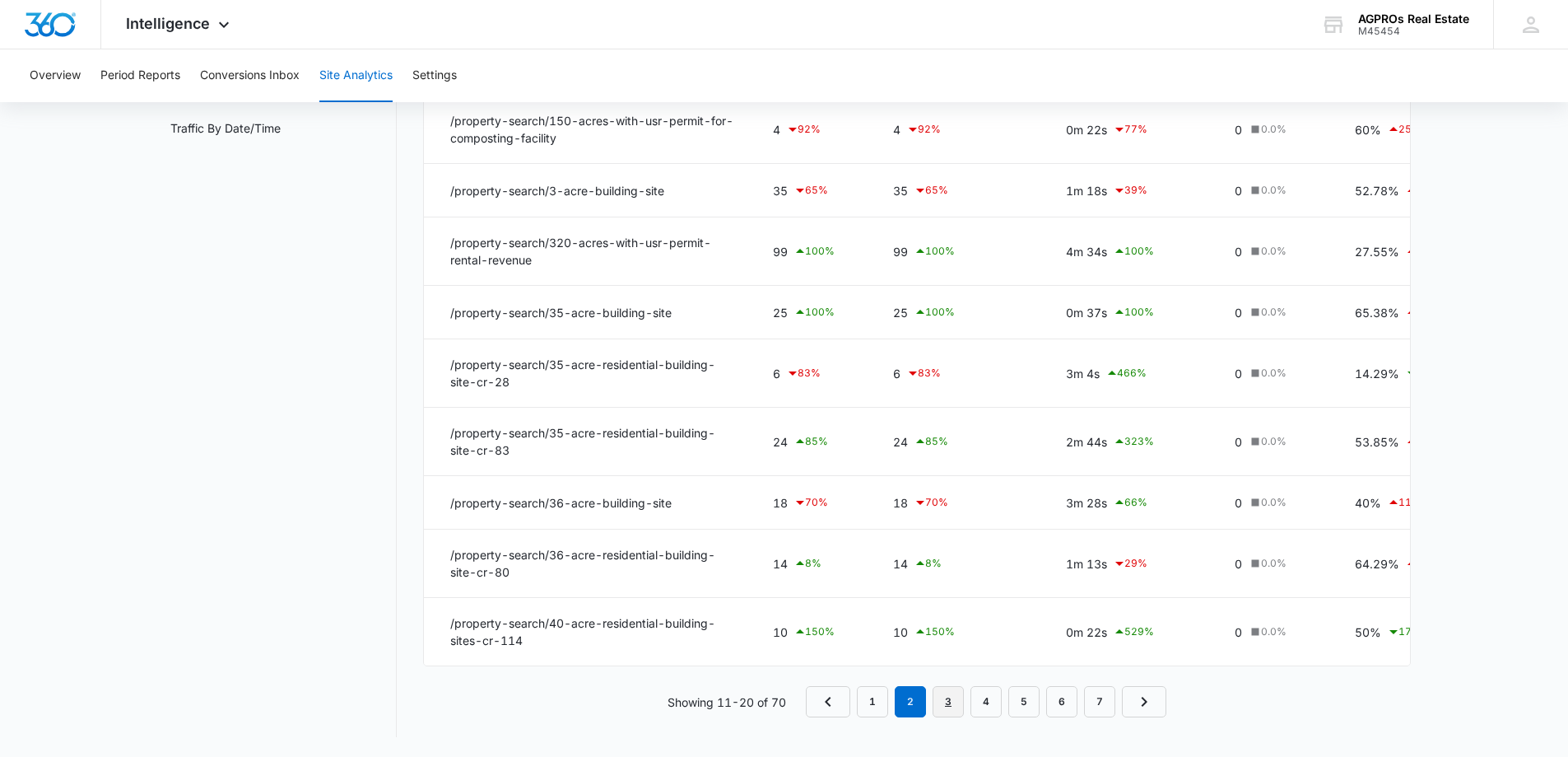
click at [950, 701] on link "3" at bounding box center [949, 702] width 31 height 31
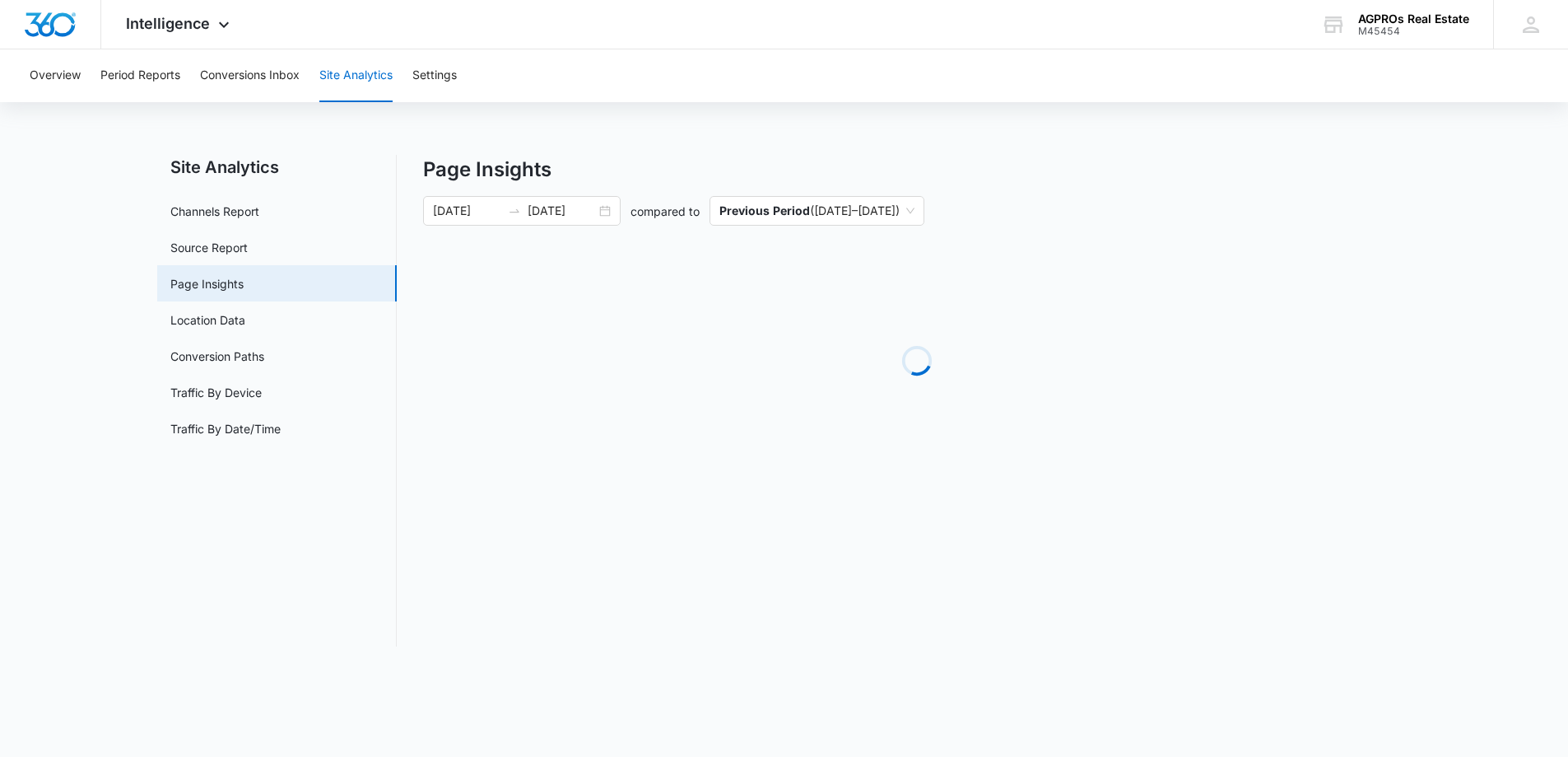
scroll to position [0, 0]
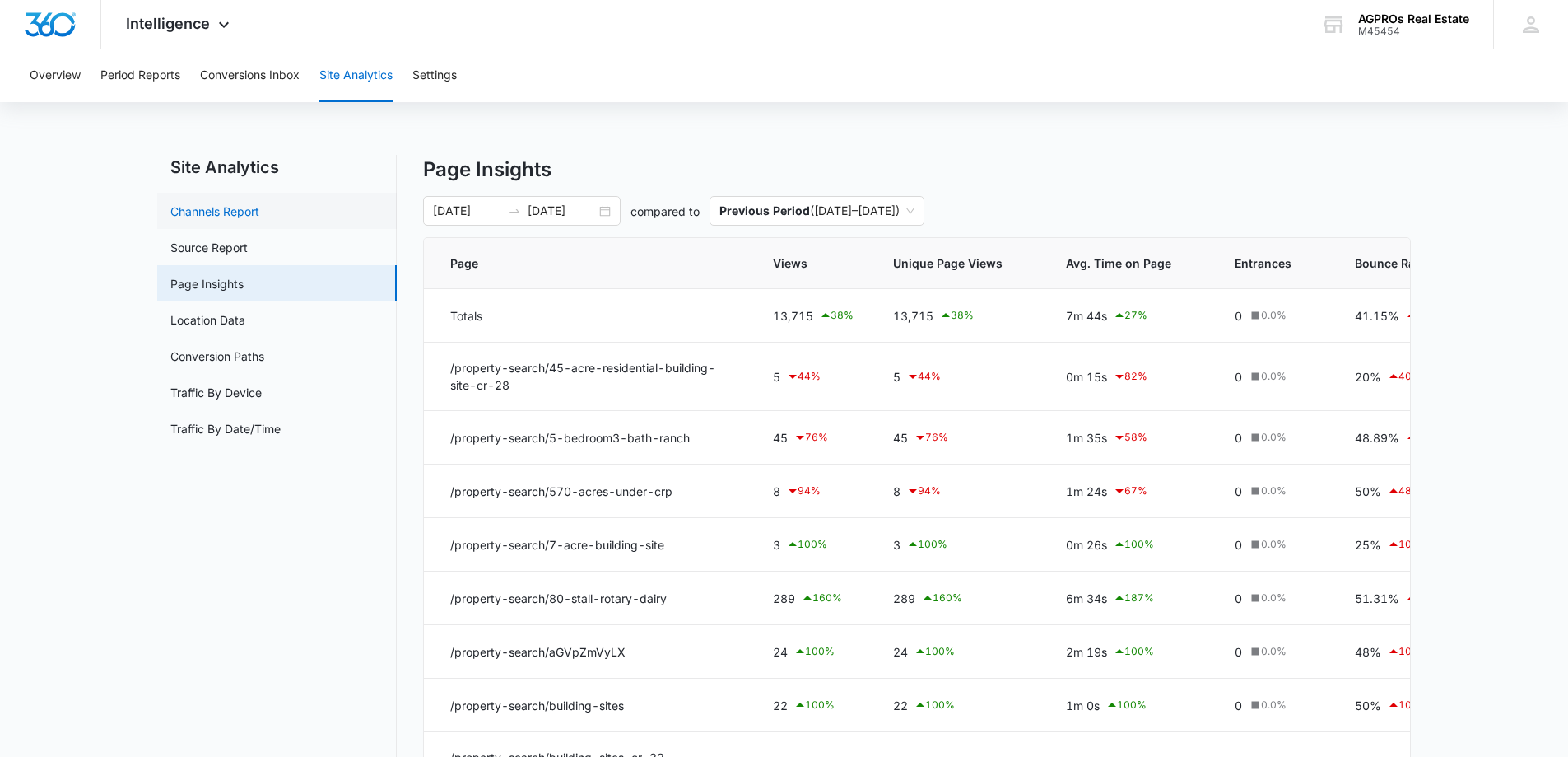
click at [197, 202] on link "Channels Report" at bounding box center [214, 211] width 89 height 17
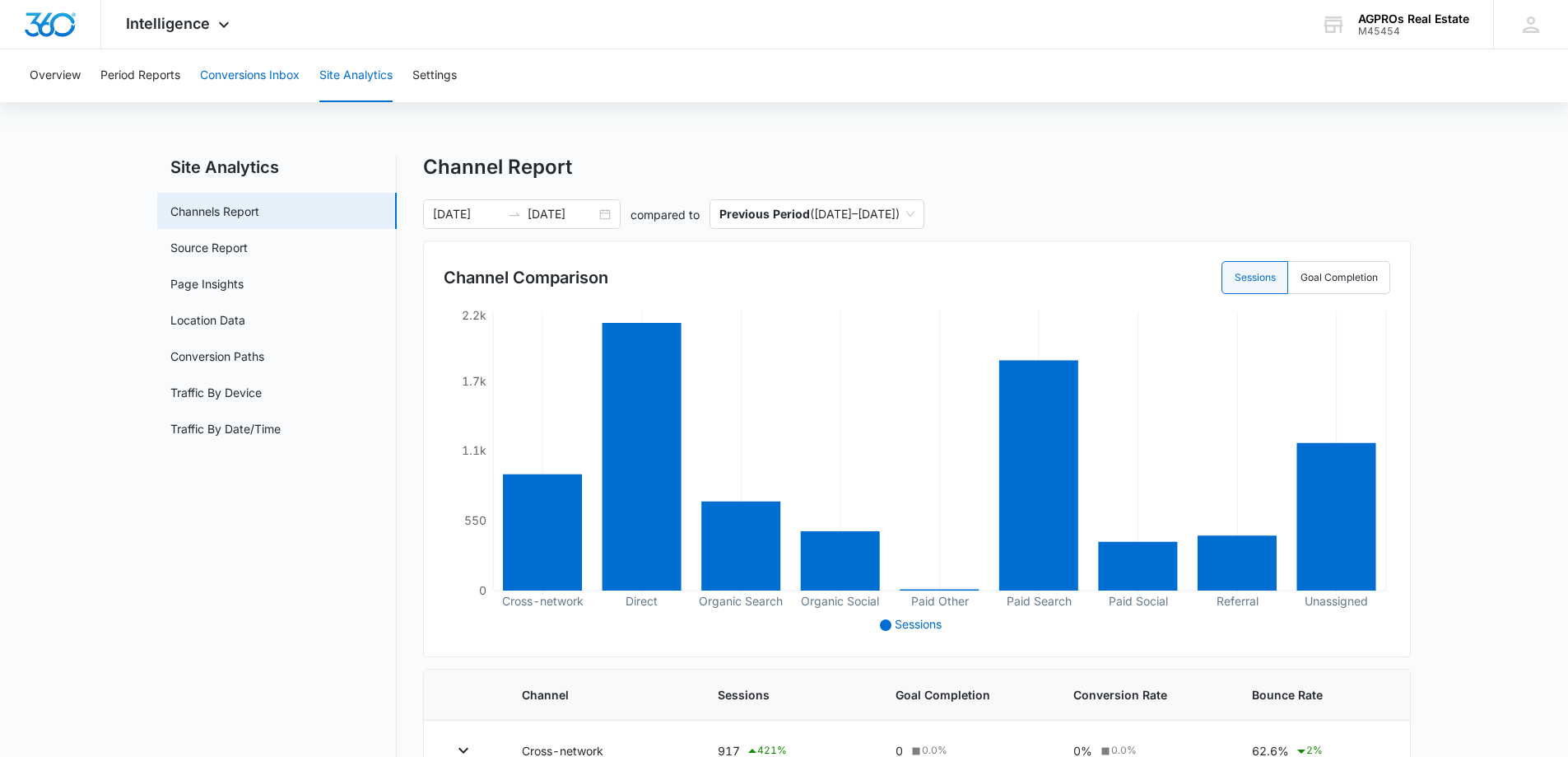
click at [273, 77] on button "Conversions Inbox" at bounding box center [250, 76] width 100 height 53
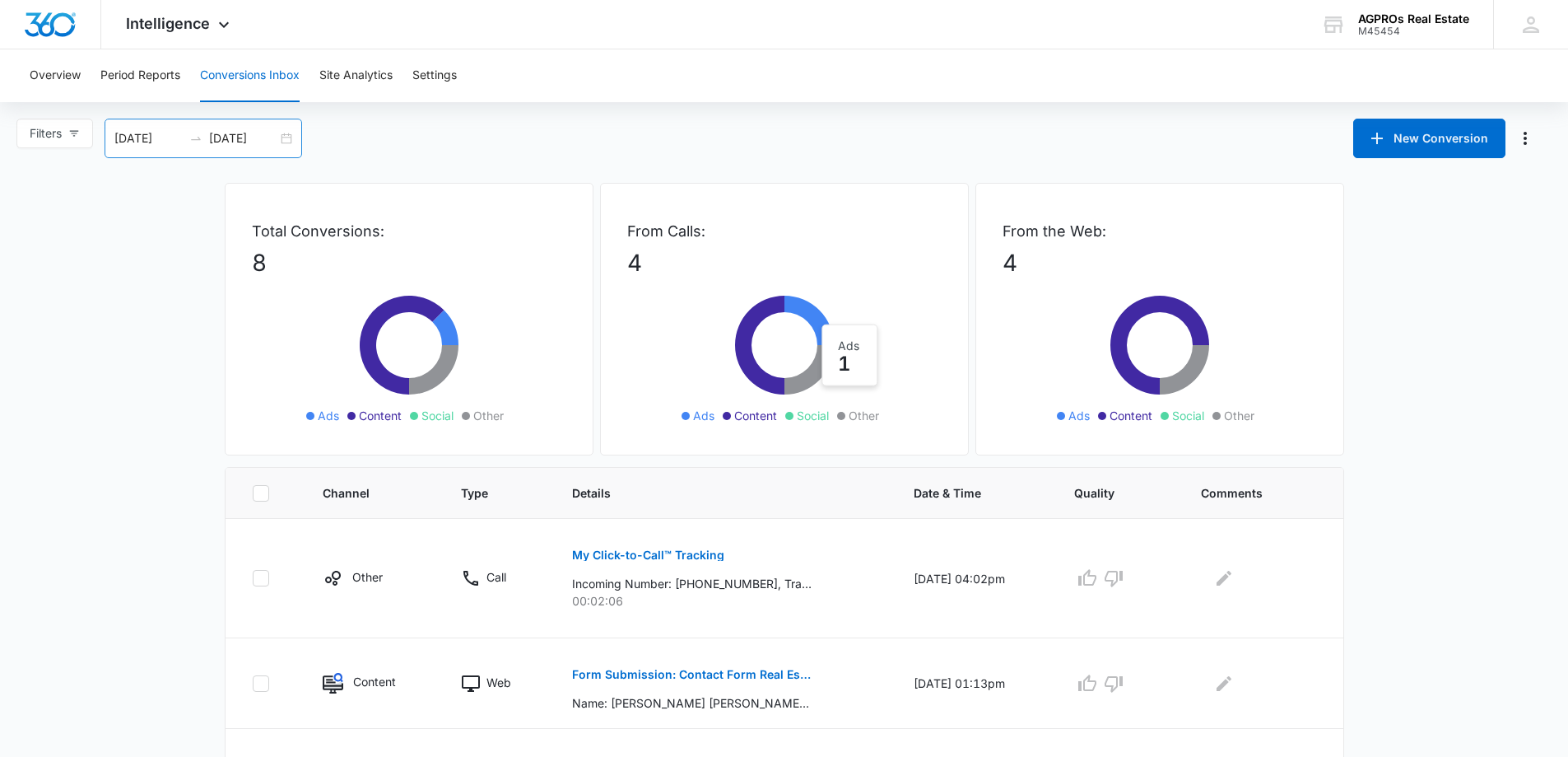
click at [153, 140] on input "[DATE]" at bounding box center [148, 138] width 69 height 18
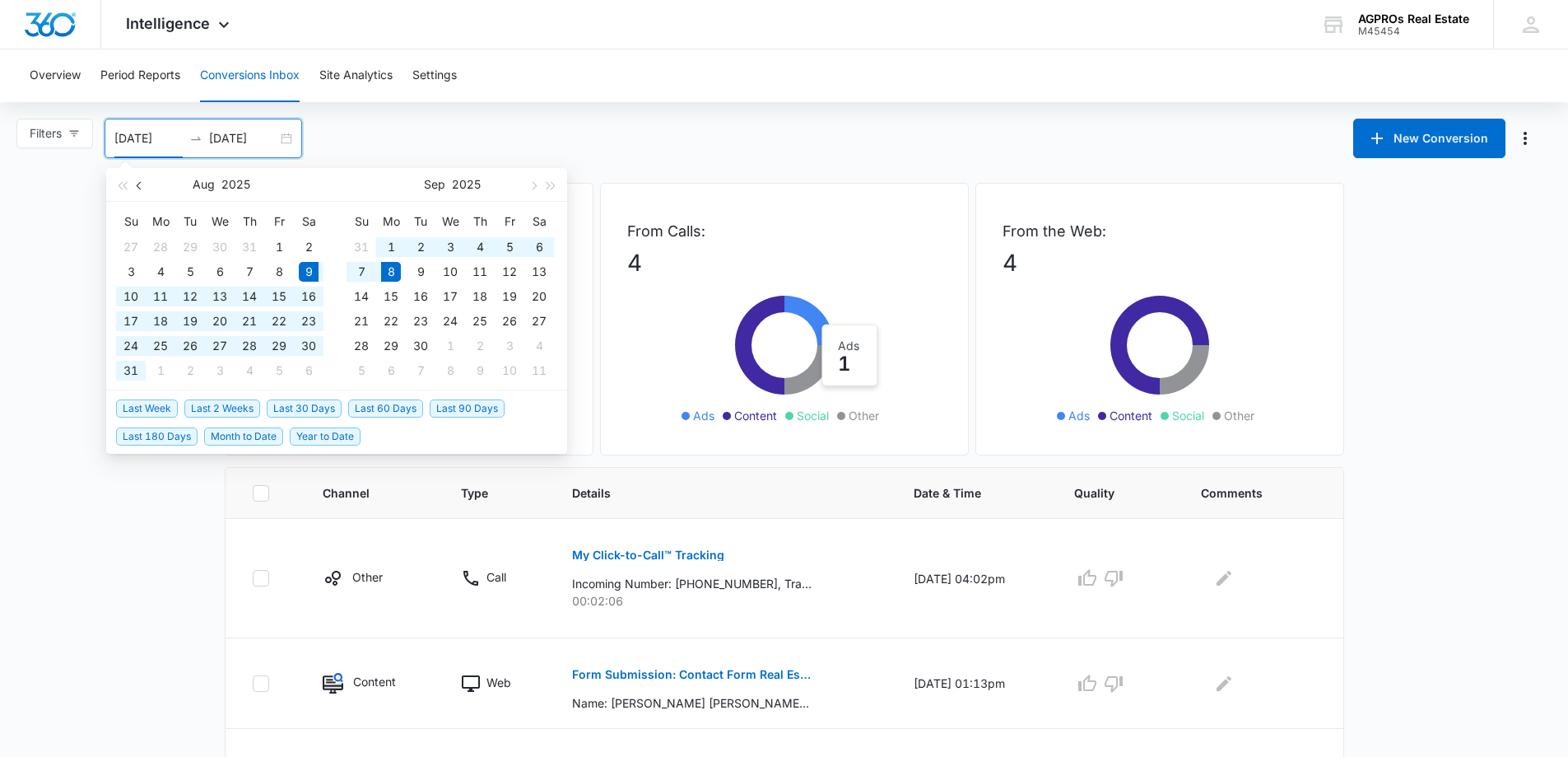
click at [142, 185] on span "button" at bounding box center [140, 185] width 8 height 8
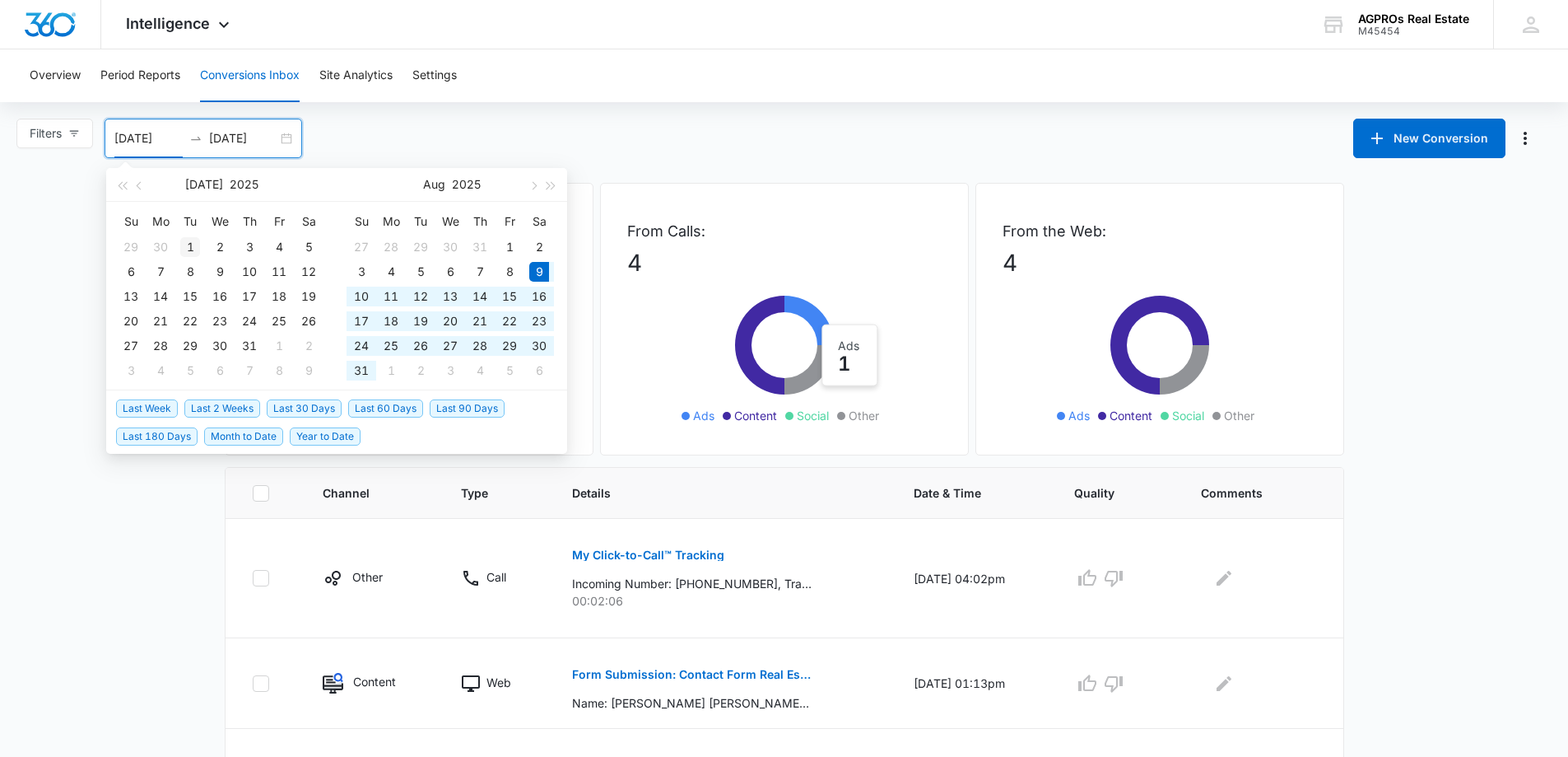
type input "[DATE]"
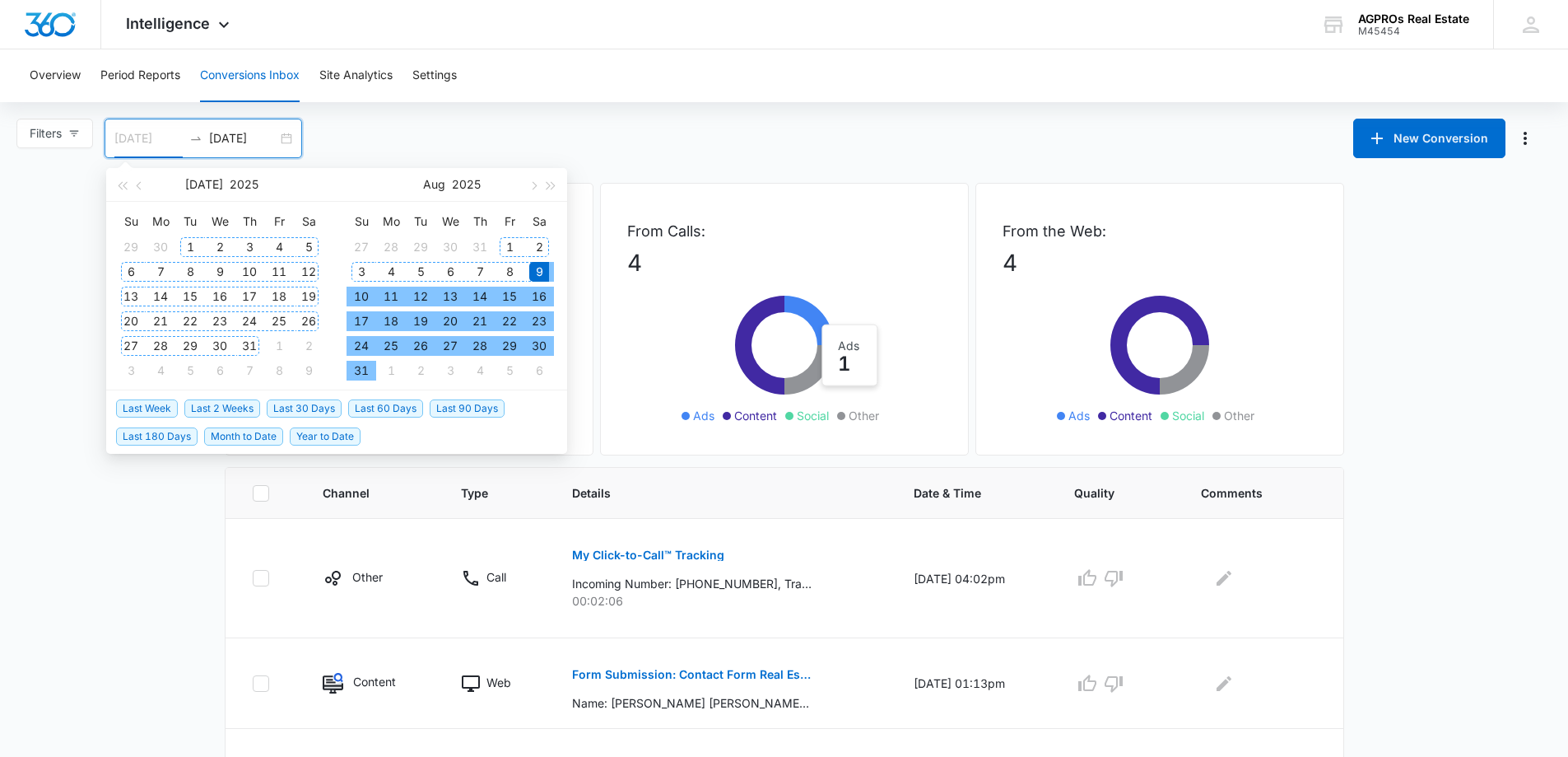
click at [183, 248] on div "1" at bounding box center [190, 247] width 20 height 20
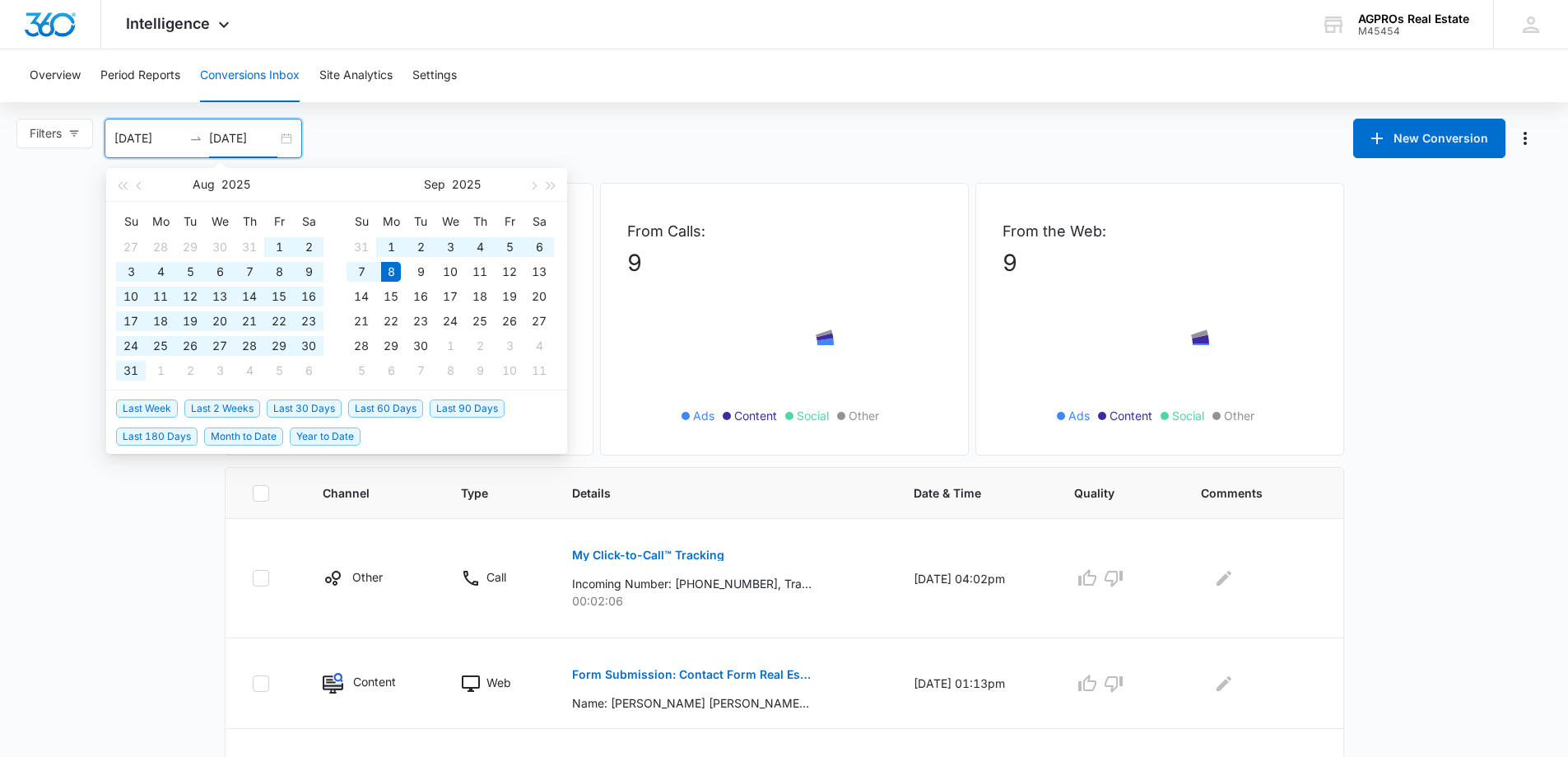
type input "[DATE]"
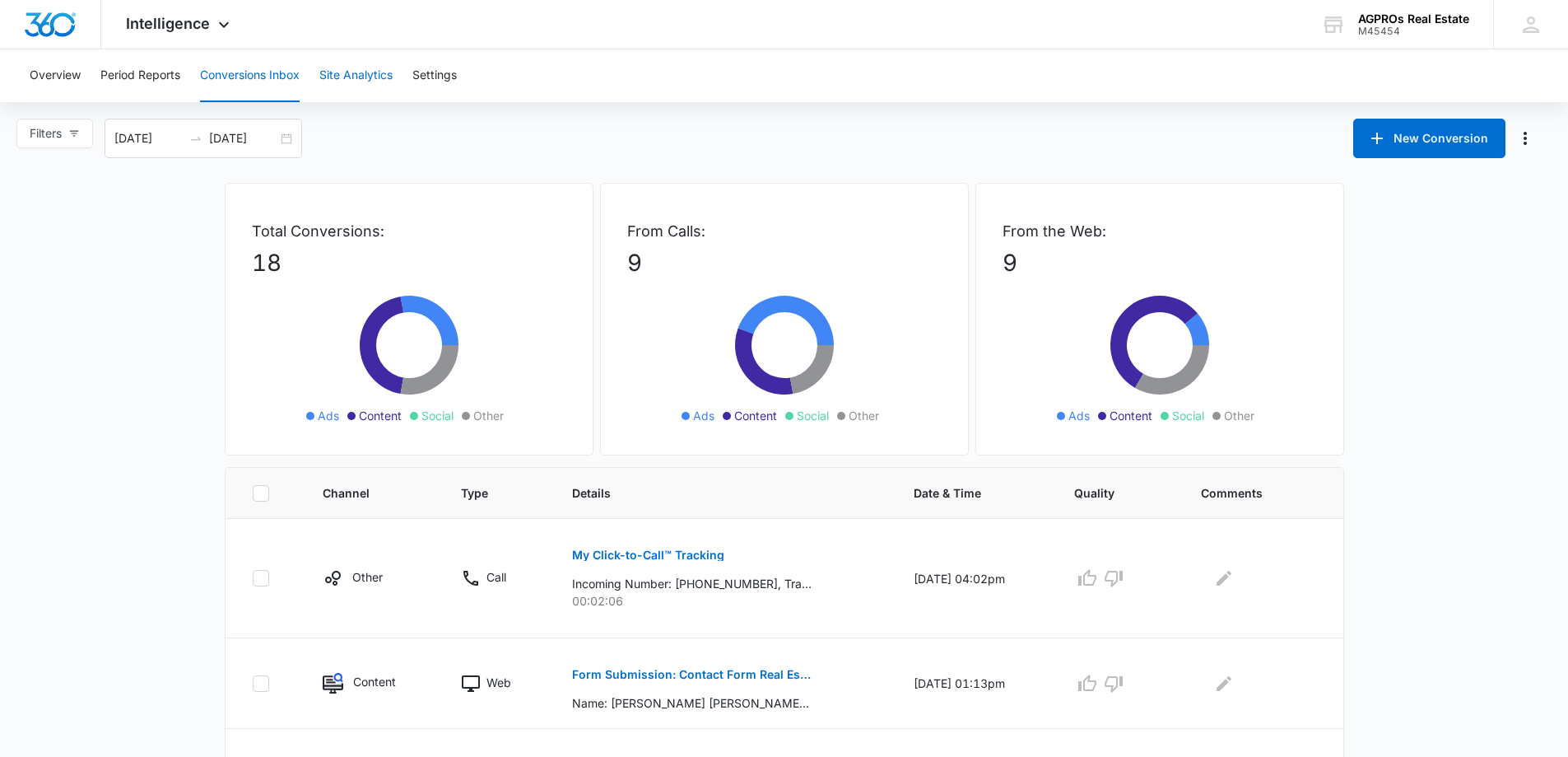
click at [363, 74] on button "Site Analytics" at bounding box center [356, 76] width 73 height 53
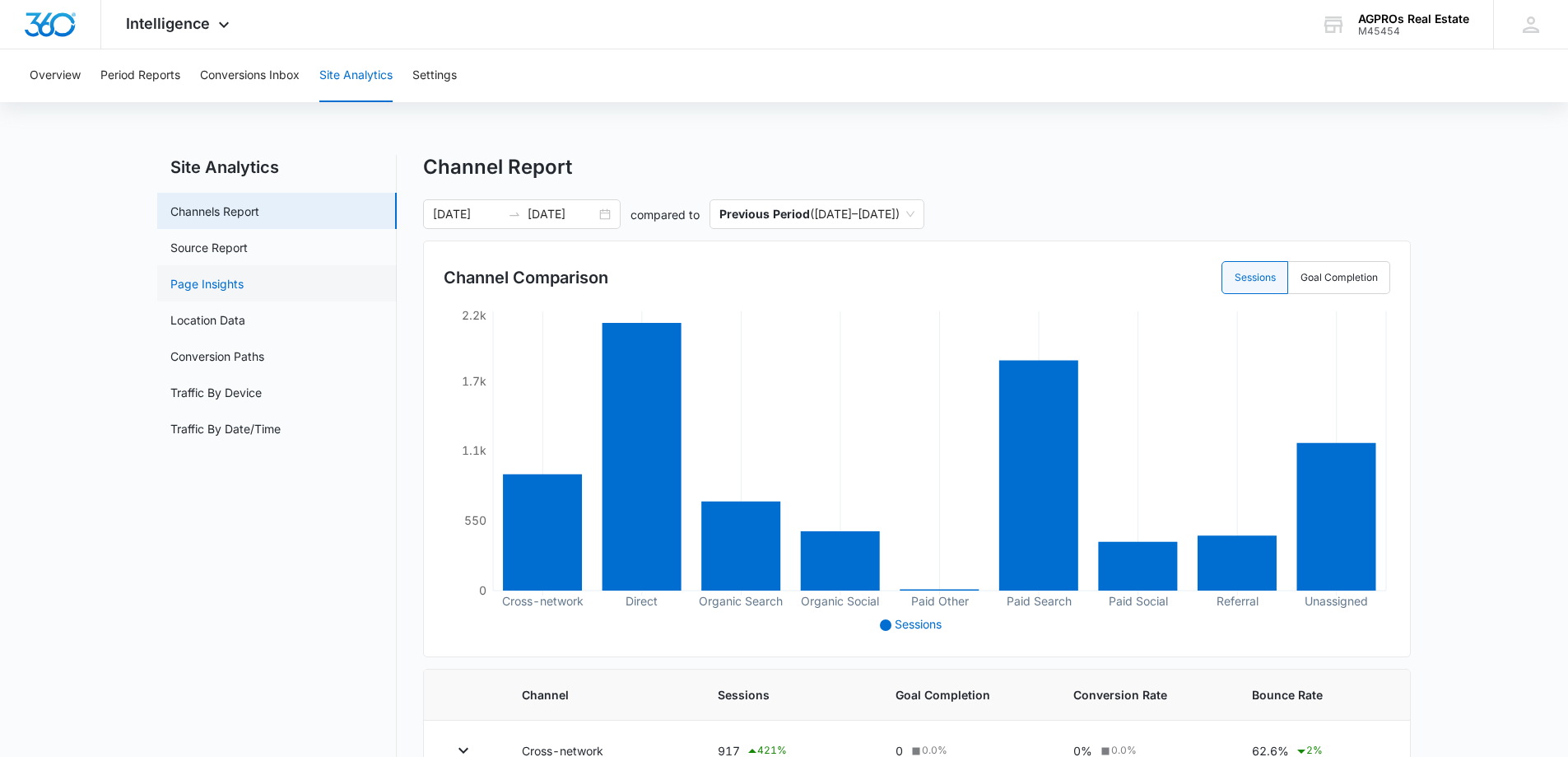
click at [205, 277] on link "Page Insights" at bounding box center [207, 284] width 73 height 17
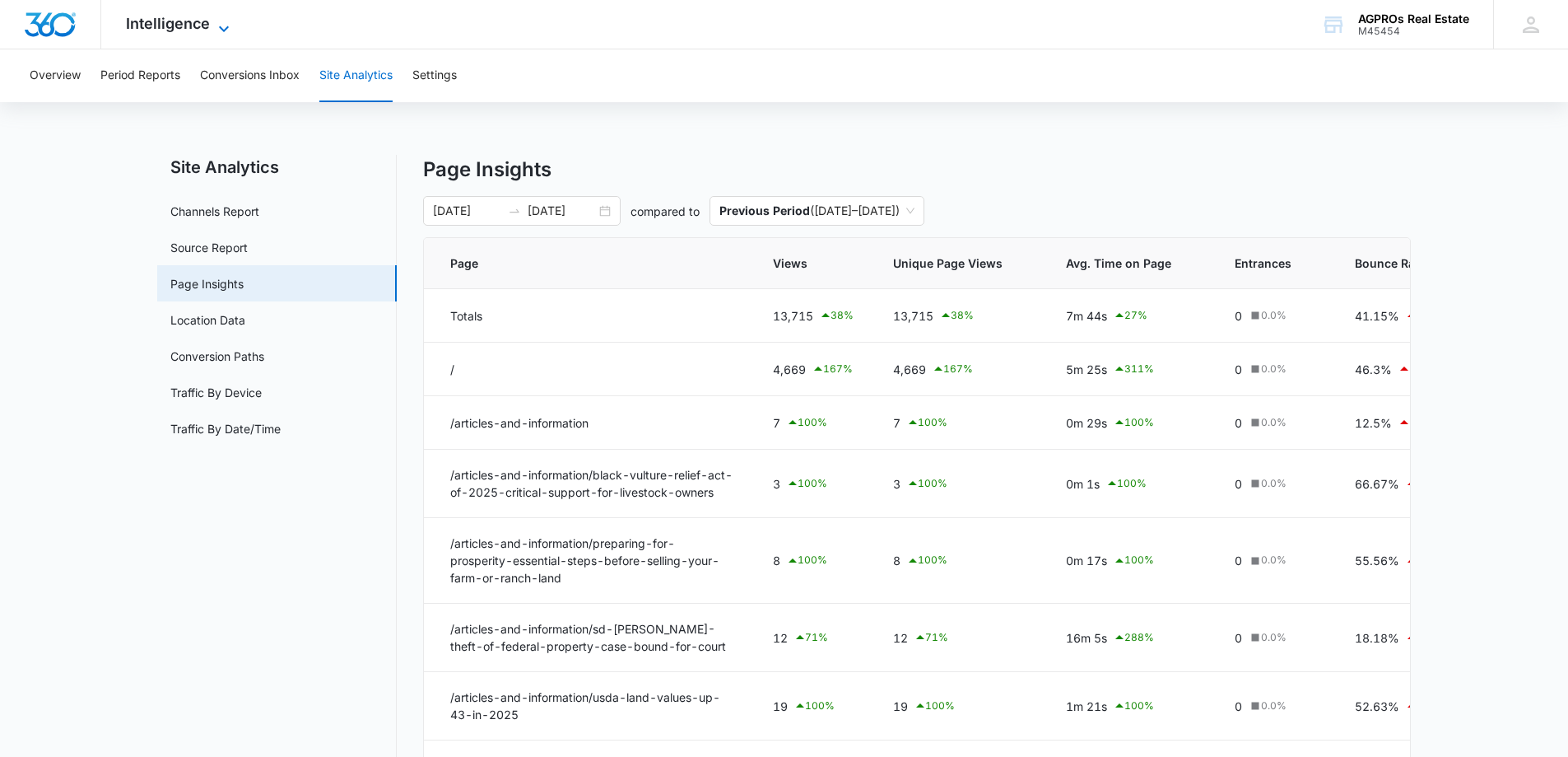
click at [185, 20] on span "Intelligence" at bounding box center [168, 23] width 84 height 17
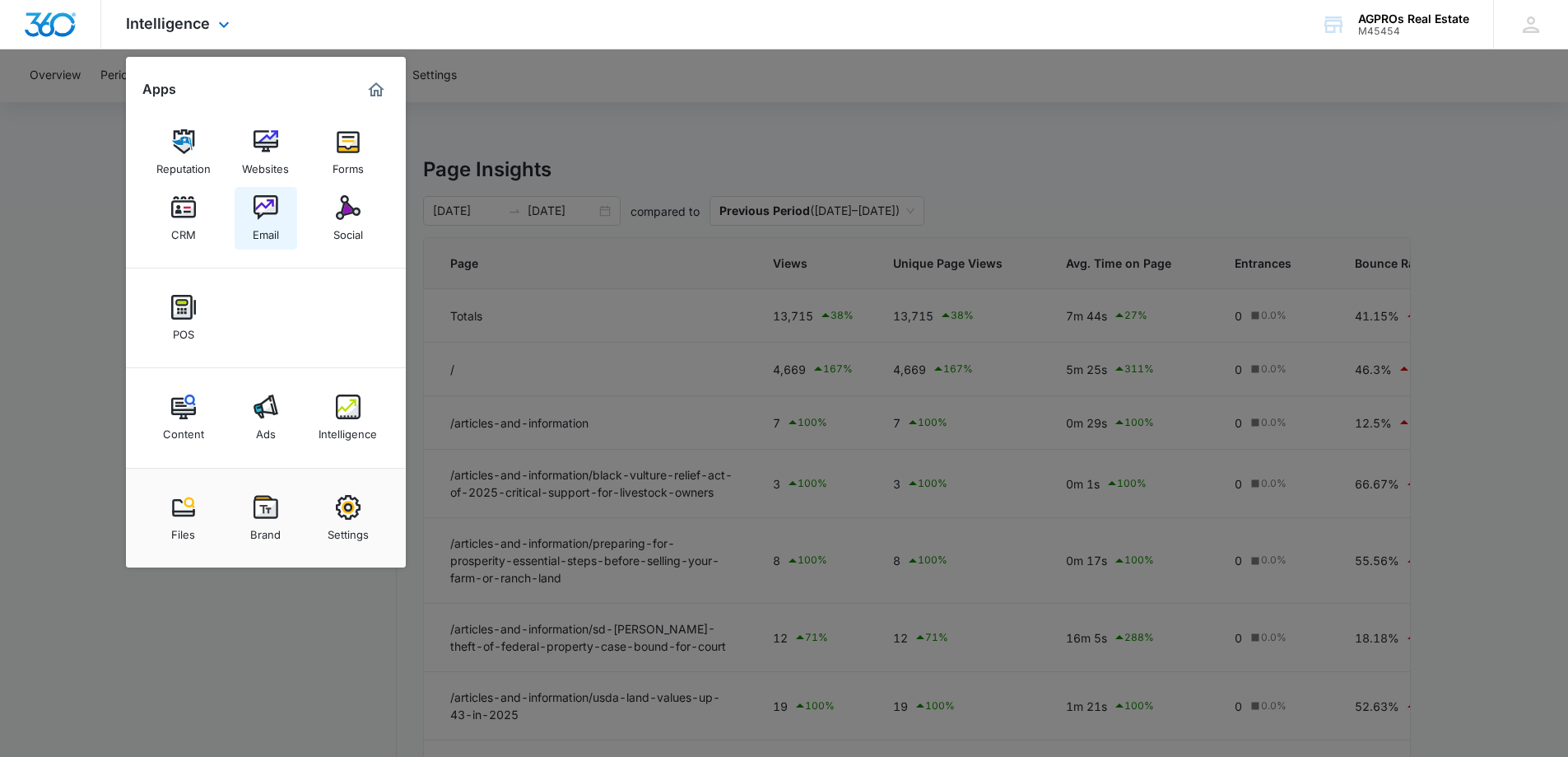
click at [257, 202] on img at bounding box center [265, 207] width 25 height 25
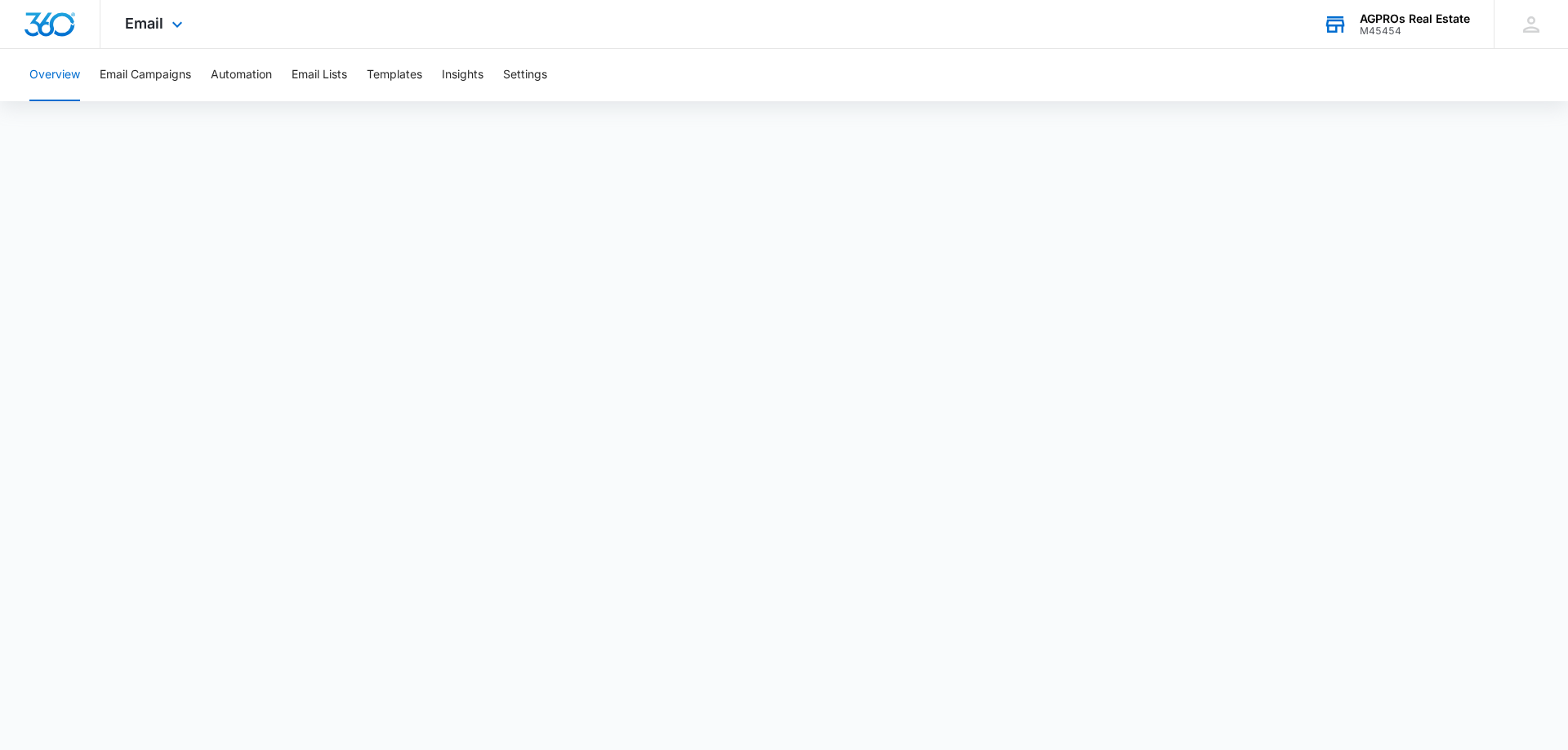
click at [1426, 22] on div "AGPROs Real Estate" at bounding box center [1414, 18] width 110 height 13
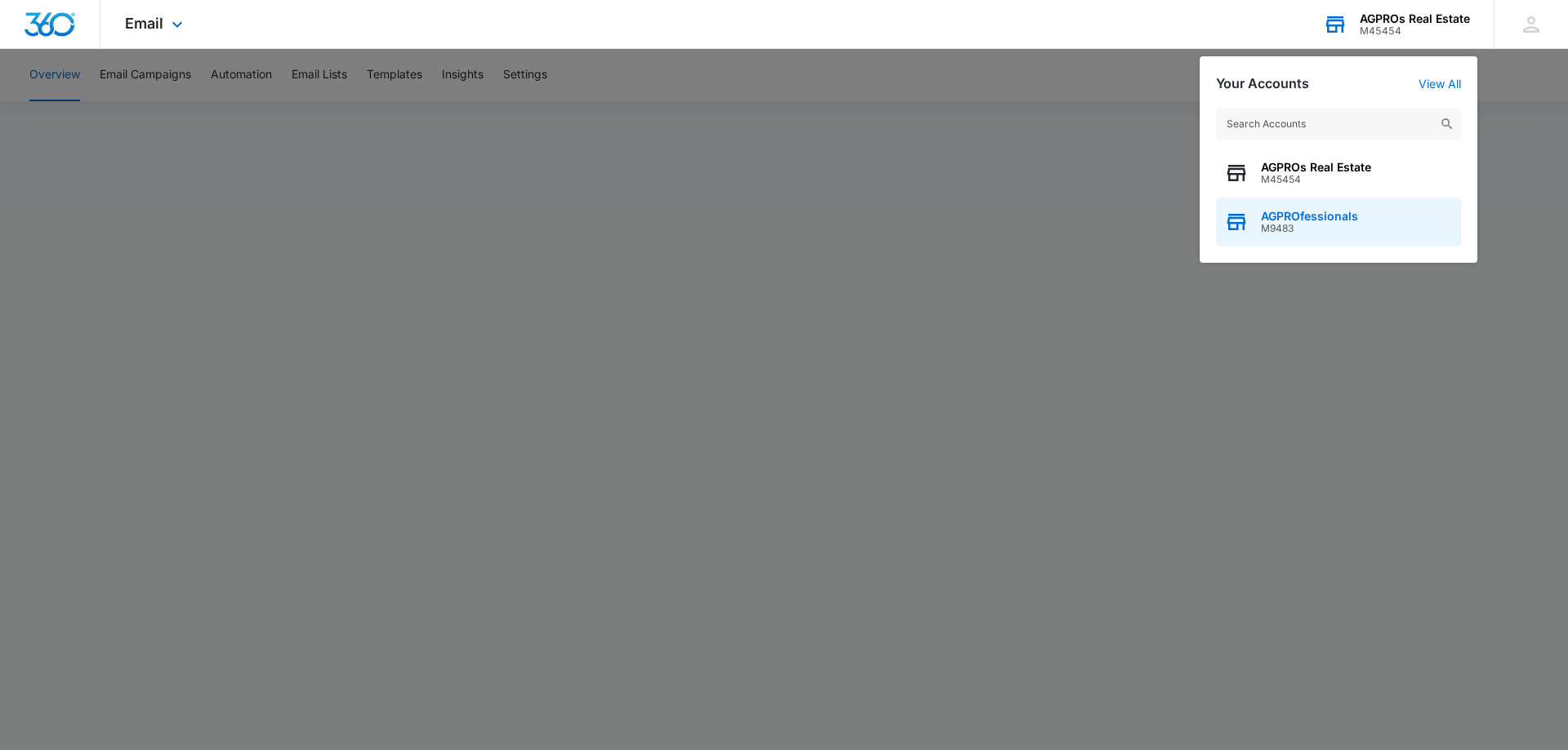
click at [1320, 220] on span "AGPROfessionals" at bounding box center [1309, 216] width 97 height 13
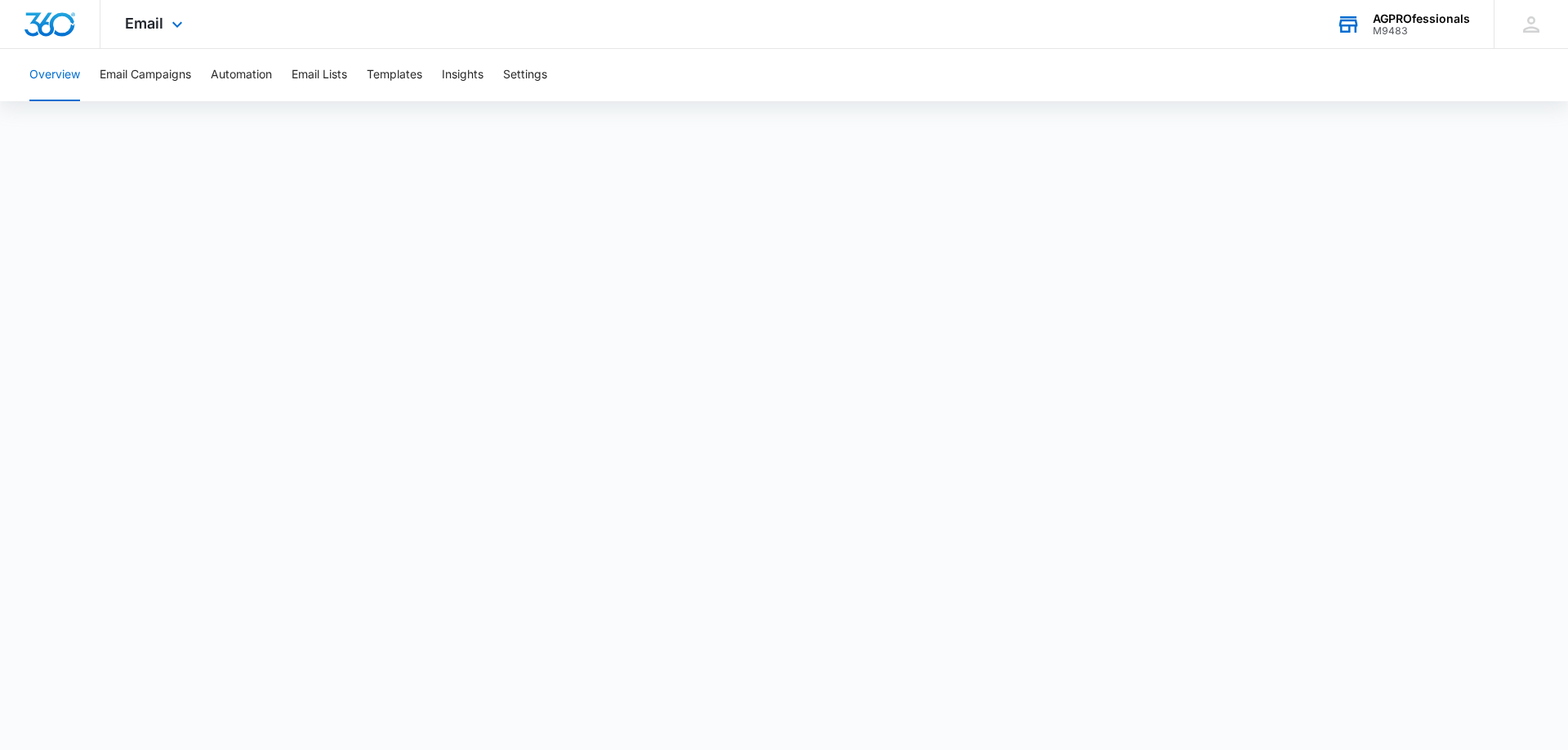
click at [1397, 23] on div "AGPROfessionals" at bounding box center [1421, 18] width 97 height 13
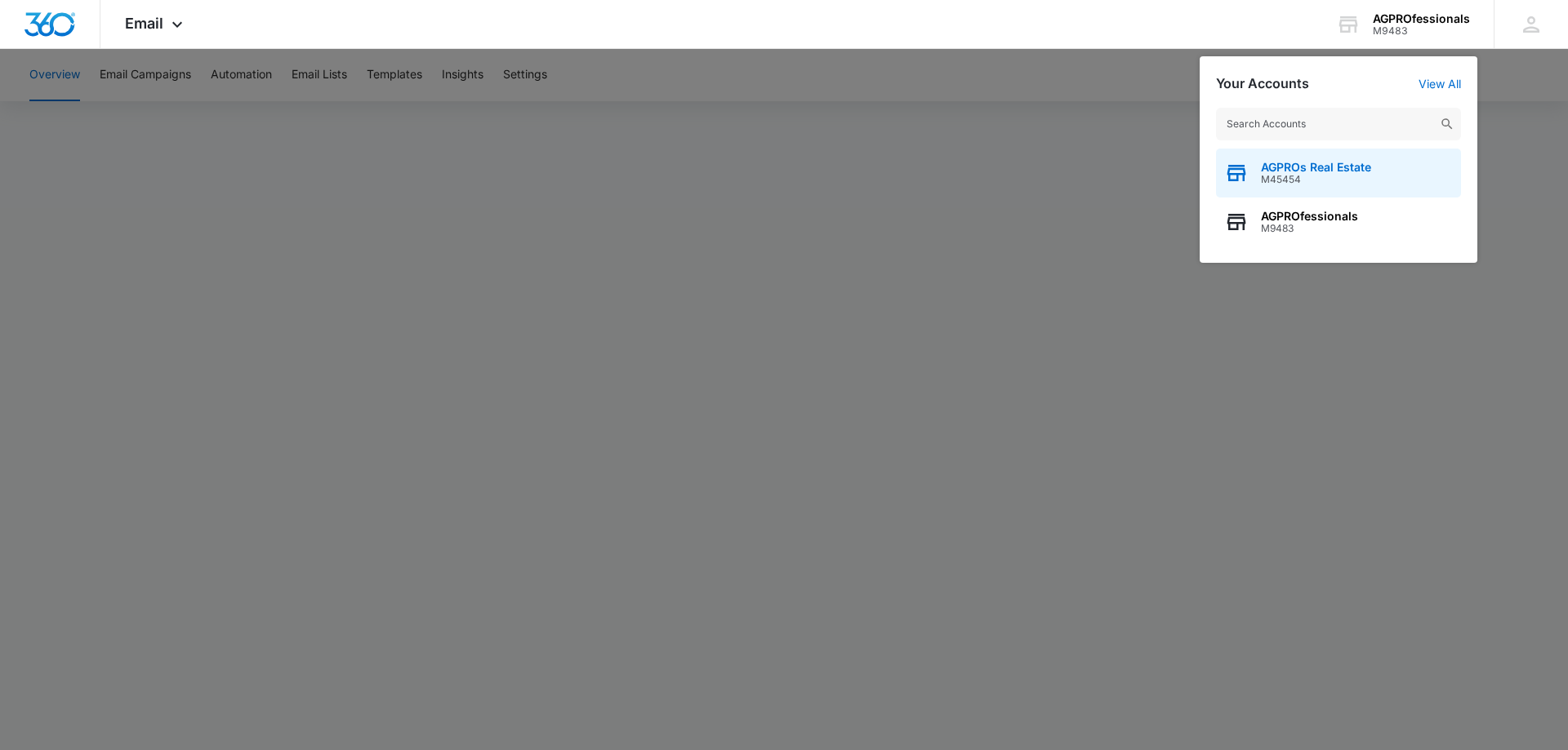
click at [1349, 169] on span "AGPROs Real Estate" at bounding box center [1316, 167] width 110 height 13
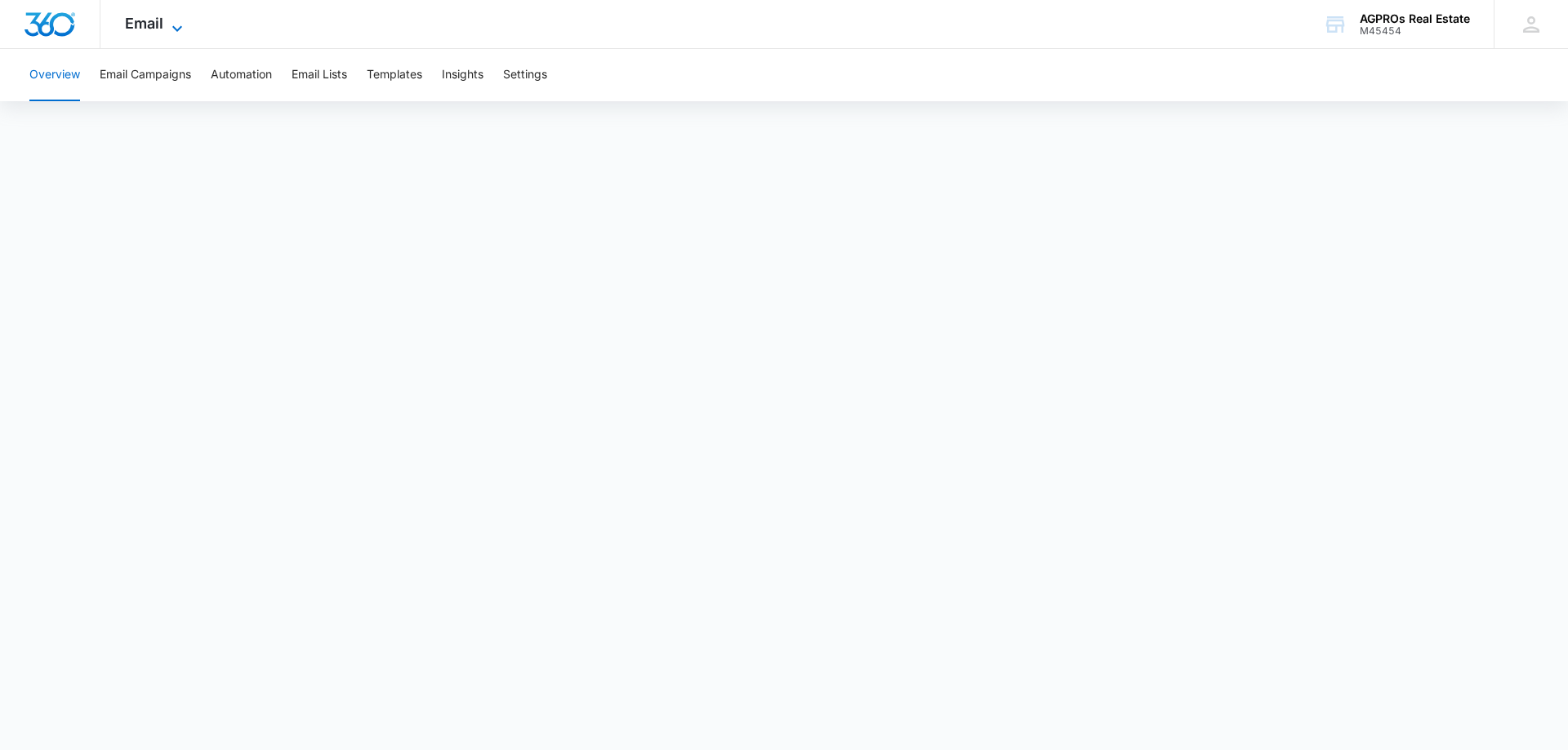
click at [159, 19] on span "Email" at bounding box center [144, 23] width 38 height 17
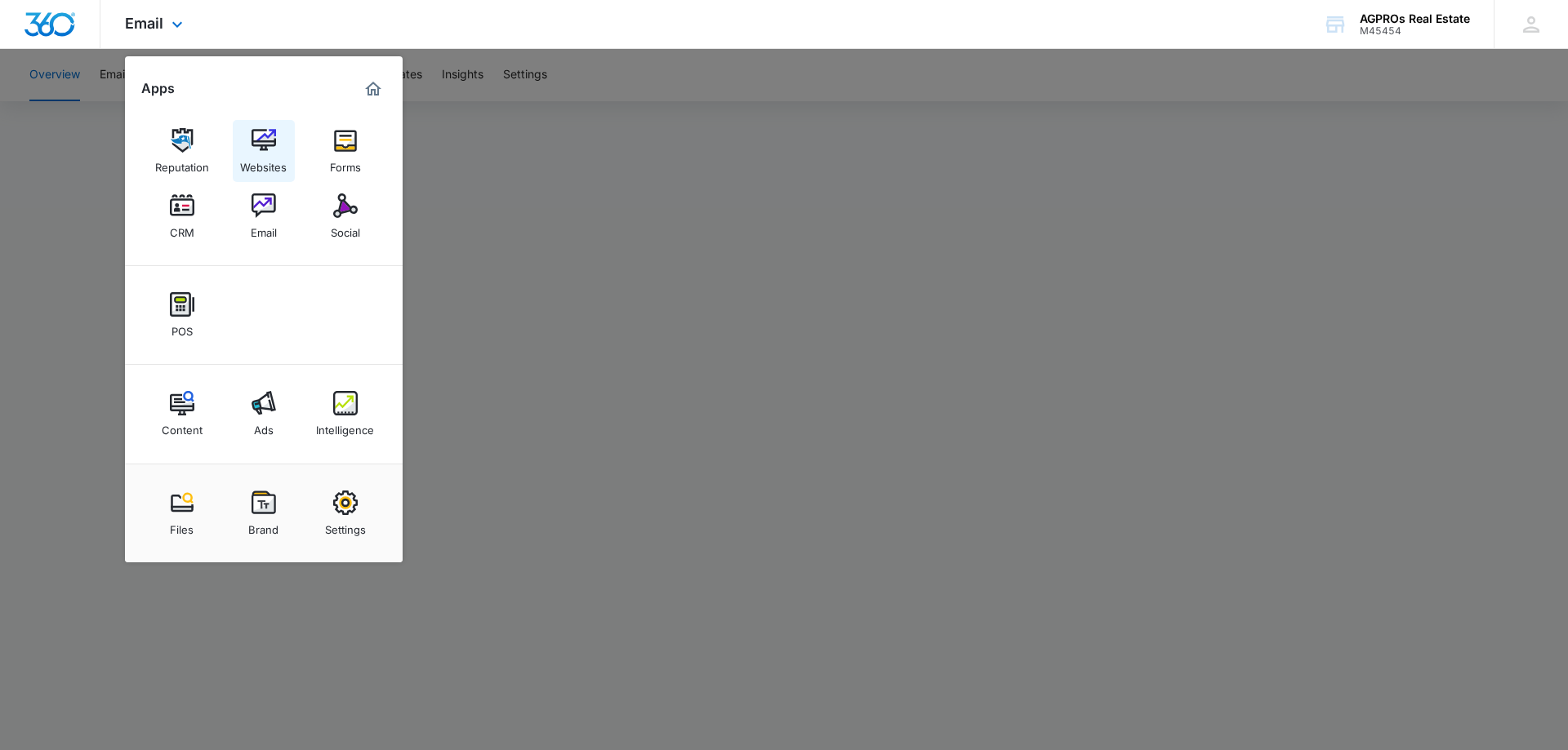
click at [260, 139] on img at bounding box center [263, 140] width 24 height 24
